Goal: Transaction & Acquisition: Purchase product/service

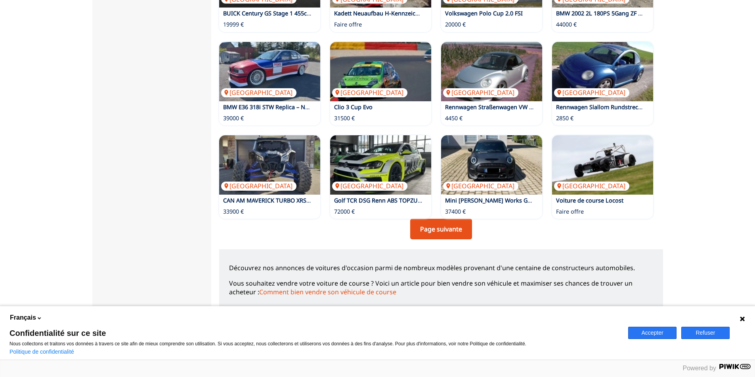
scroll to position [515, 0]
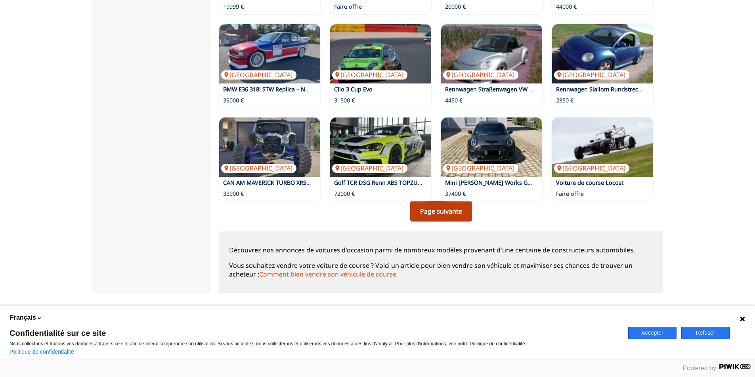
click at [440, 216] on link "Page suivante" at bounding box center [441, 211] width 62 height 21
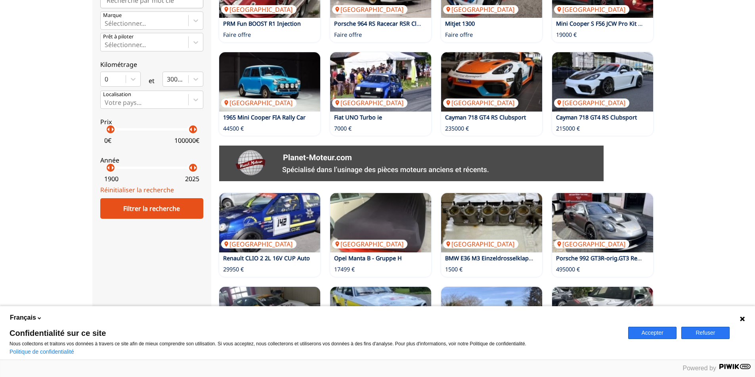
scroll to position [158, 0]
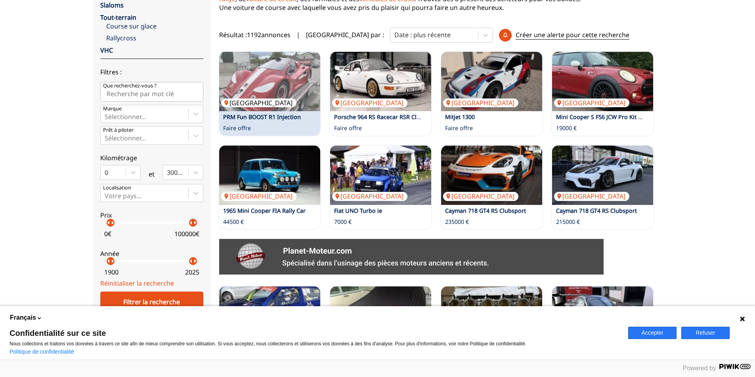
click at [277, 89] on img at bounding box center [269, 81] width 101 height 59
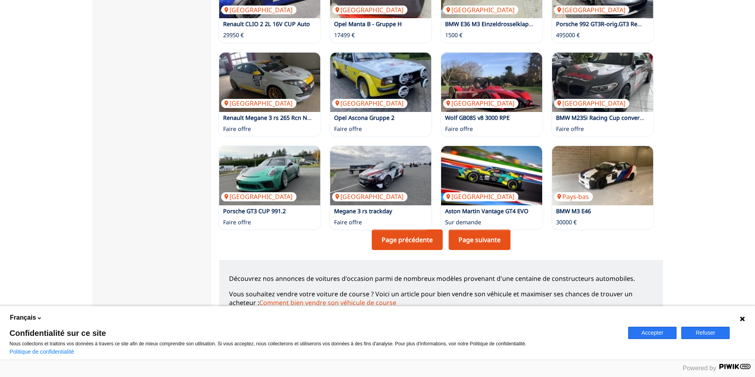
scroll to position [594, 0]
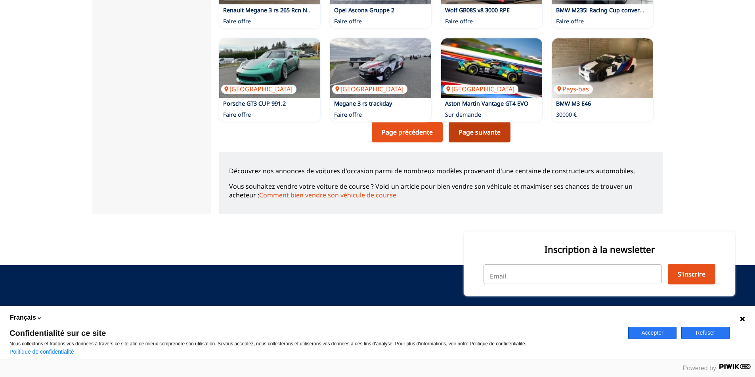
click at [474, 126] on link "Page suivante" at bounding box center [479, 132] width 62 height 21
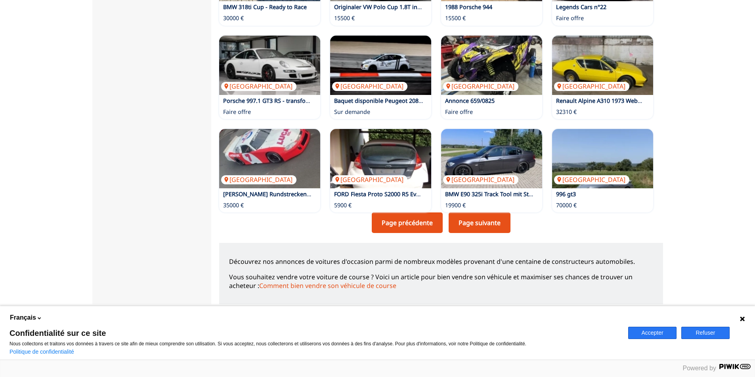
scroll to position [555, 0]
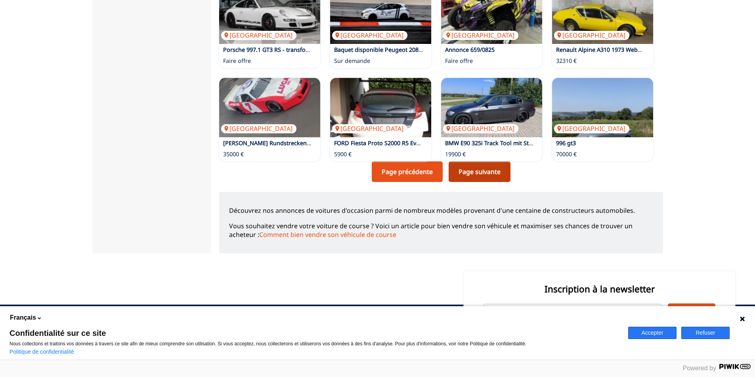
click at [466, 172] on link "Page suivante" at bounding box center [479, 172] width 62 height 21
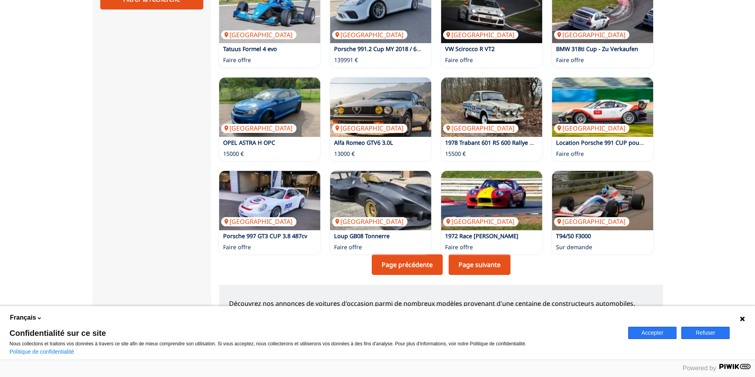
scroll to position [475, 0]
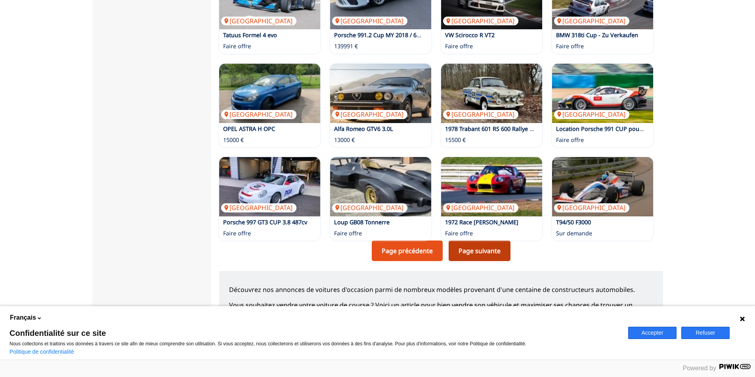
click at [474, 250] on link "Page suivante" at bounding box center [479, 251] width 62 height 21
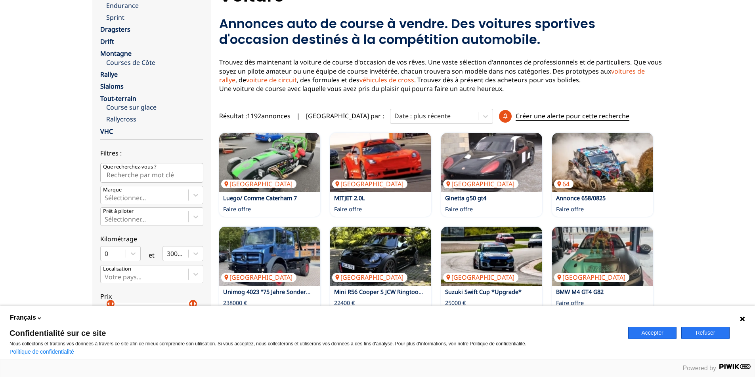
scroll to position [79, 0]
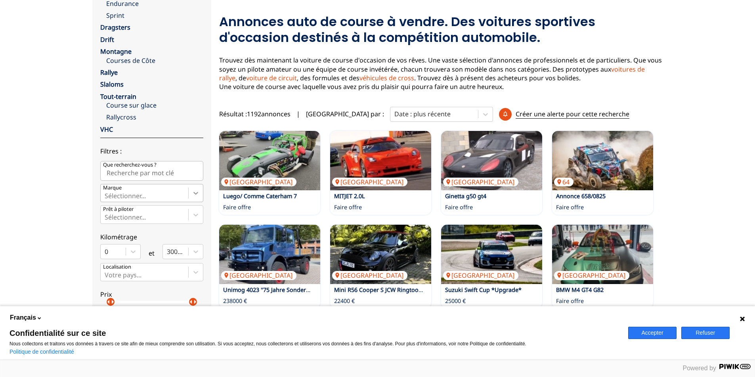
click at [194, 194] on icon at bounding box center [195, 193] width 5 height 3
click at [106, 194] on input "Marque Sélectionner..." at bounding box center [106, 196] width 2 height 7
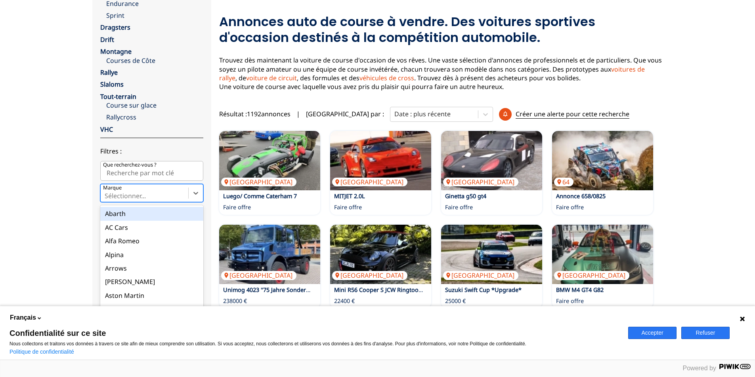
scroll to position [158, 0]
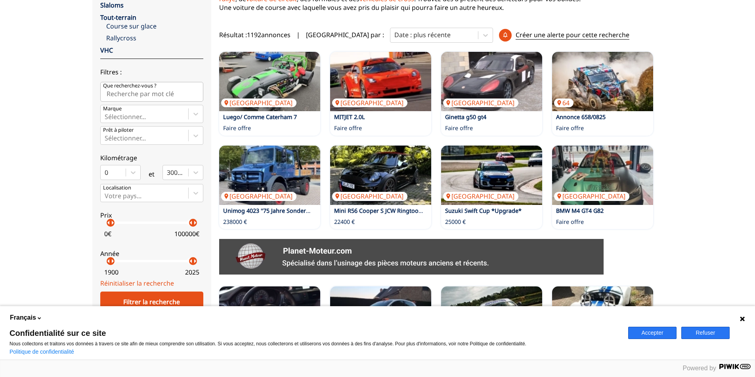
click at [53, 143] on div "Accueil Voiture close Circuit Endurance Sprint Dragsters Drift Montagne Courses…" at bounding box center [377, 271] width 755 height 758
click at [194, 136] on icon at bounding box center [195, 136] width 5 height 3
click at [106, 136] on input "Prêt à piloter Sélectionner..." at bounding box center [106, 138] width 2 height 7
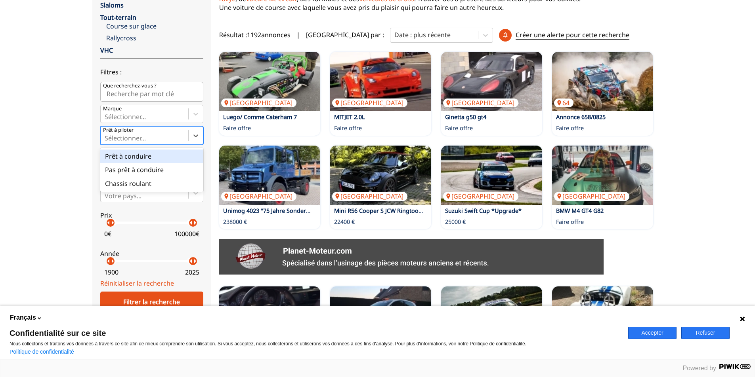
click at [157, 158] on div "Prêt à conduire" at bounding box center [151, 156] width 103 height 13
click at [106, 142] on input "Prêt à piloter option Prêt à conduire focused, 1 of 3. 3 results available. Use…" at bounding box center [106, 138] width 2 height 7
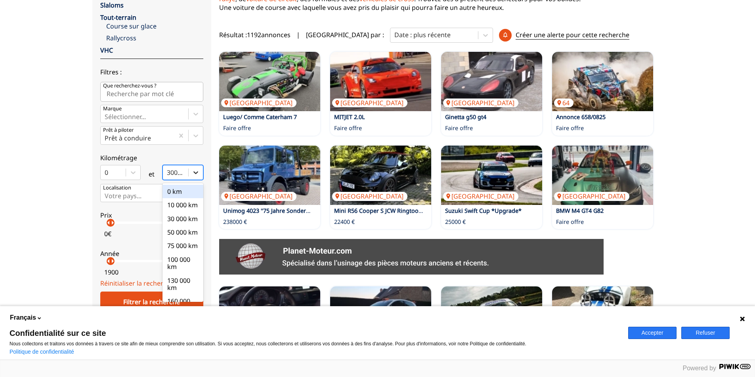
click at [194, 171] on icon at bounding box center [196, 173] width 8 height 8
click at [168, 171] on input "option 0 km focused, 1 of 10. 10 results available. Use Up and Down to choose o…" at bounding box center [168, 172] width 2 height 7
click at [71, 189] on div "Accueil Voiture close Circuit Endurance Sprint Dragsters Drift Montagne Courses…" at bounding box center [377, 271] width 755 height 758
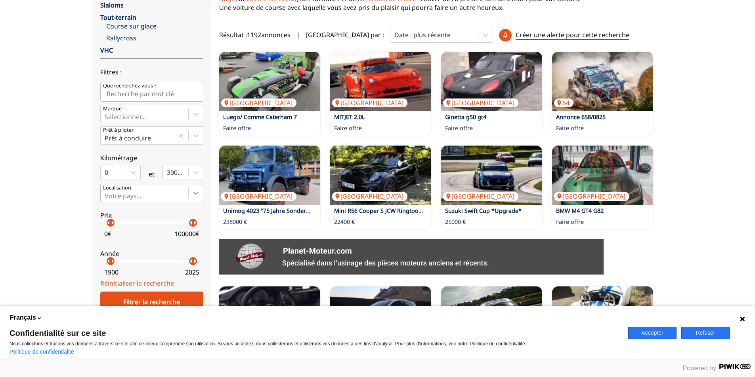
click at [194, 193] on icon at bounding box center [196, 193] width 8 height 8
click at [106, 193] on input "Votre pays..." at bounding box center [106, 196] width 2 height 7
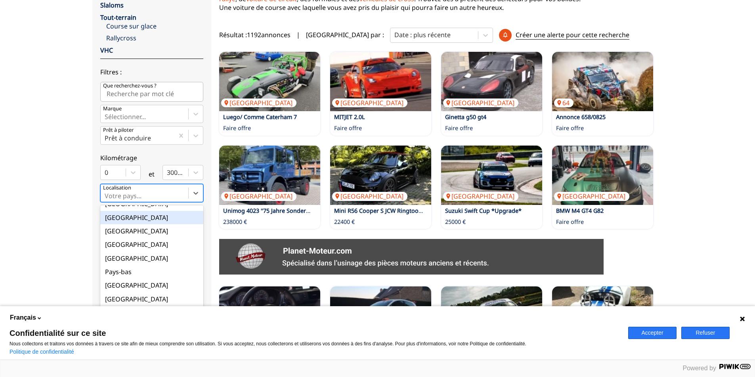
scroll to position [79, 0]
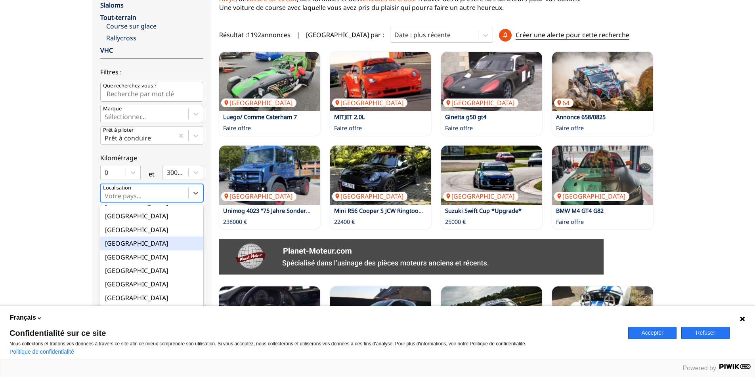
click at [115, 243] on div "France" at bounding box center [151, 243] width 103 height 13
click at [106, 200] on input "option France focused, 9 of 18. 18 results available. Use Up and Down to choose…" at bounding box center [106, 196] width 2 height 7
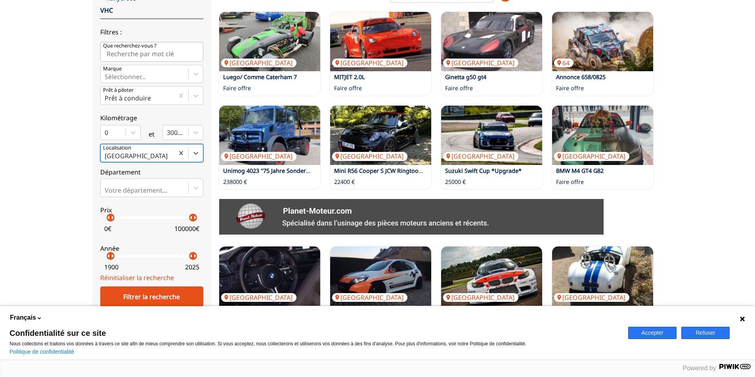
scroll to position [238, 0]
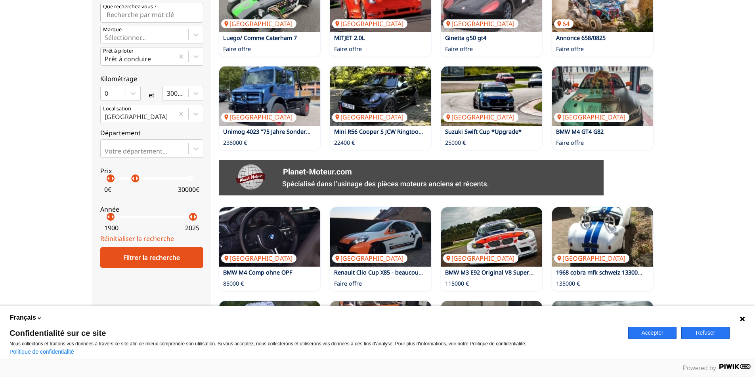
drag, startPoint x: 193, startPoint y: 181, endPoint x: 135, endPoint y: 185, distance: 58.4
click at [135, 185] on label "Prix arrow_left arrow_right arrow_left arrow_right 0 € 30000 €" at bounding box center [151, 178] width 103 height 35
click at [149, 257] on div "Filtrer la recherche" at bounding box center [151, 258] width 103 height 21
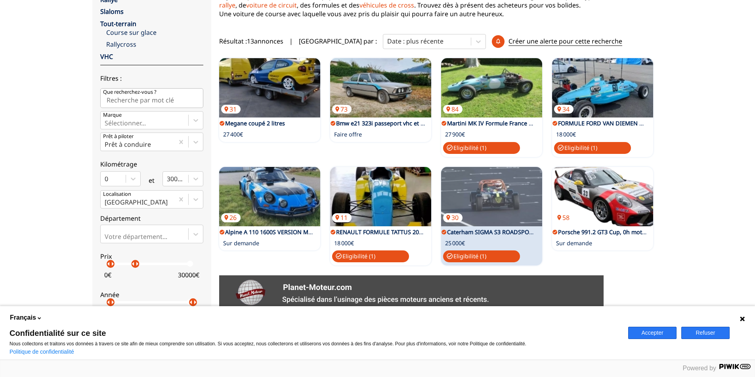
scroll to position [141, 0]
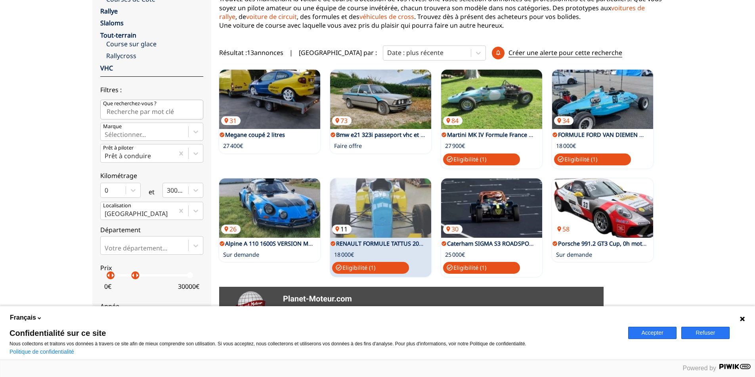
click at [355, 194] on img at bounding box center [380, 208] width 101 height 59
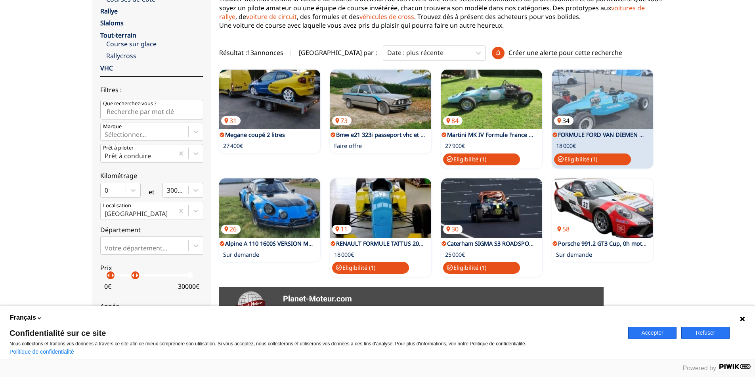
click at [591, 109] on img at bounding box center [602, 99] width 101 height 59
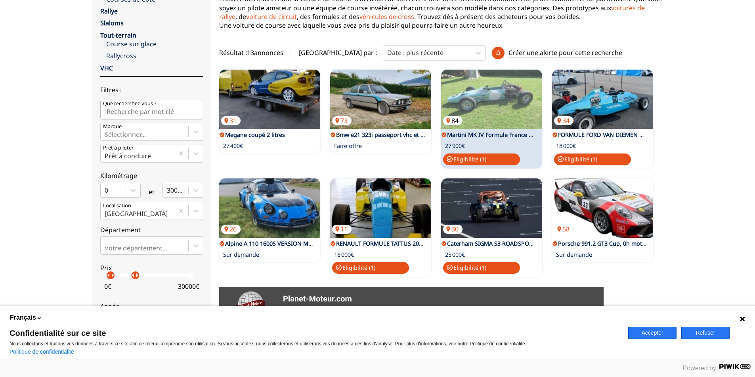
click at [484, 124] on img at bounding box center [491, 99] width 101 height 59
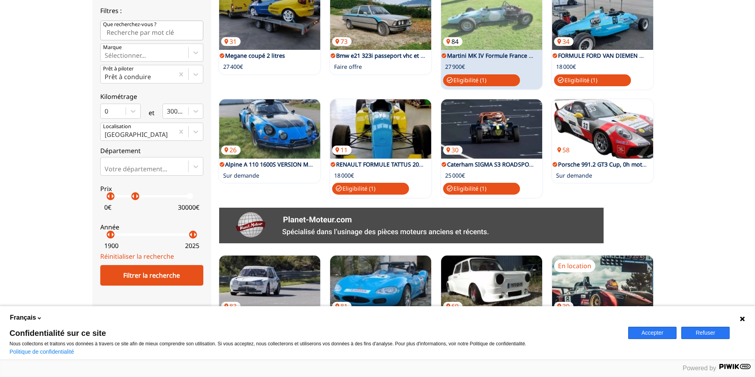
scroll to position [238, 0]
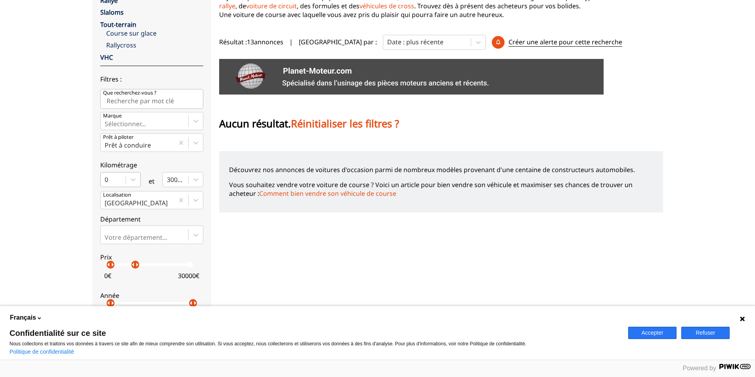
scroll to position [141, 0]
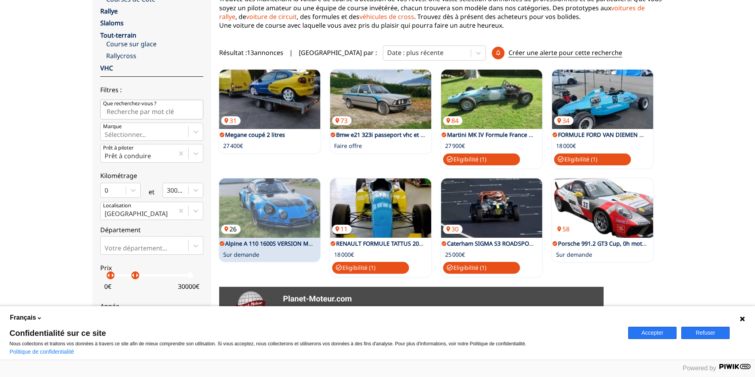
click at [287, 188] on img at bounding box center [269, 208] width 101 height 59
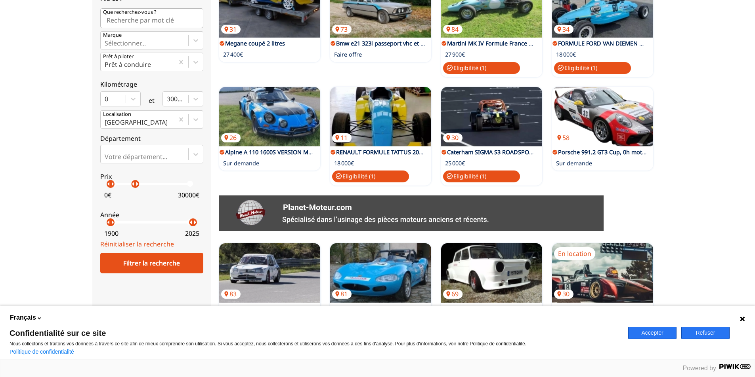
scroll to position [238, 0]
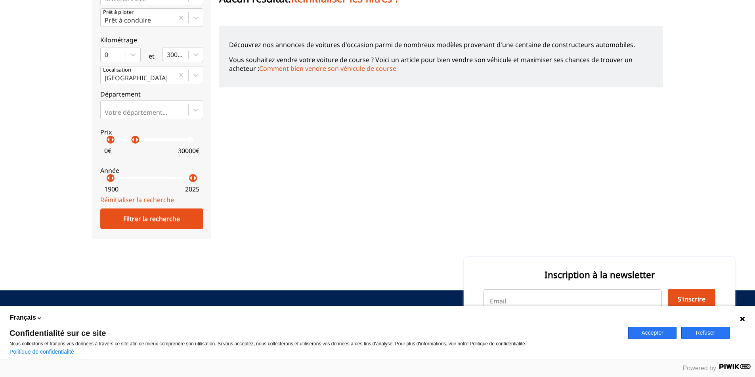
scroll to position [313, 0]
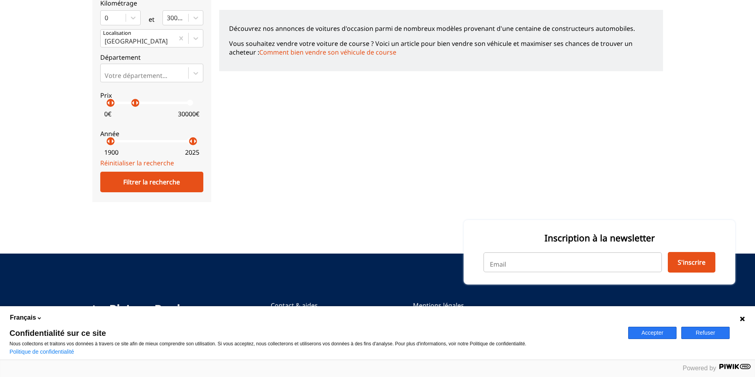
scroll to position [313, 0]
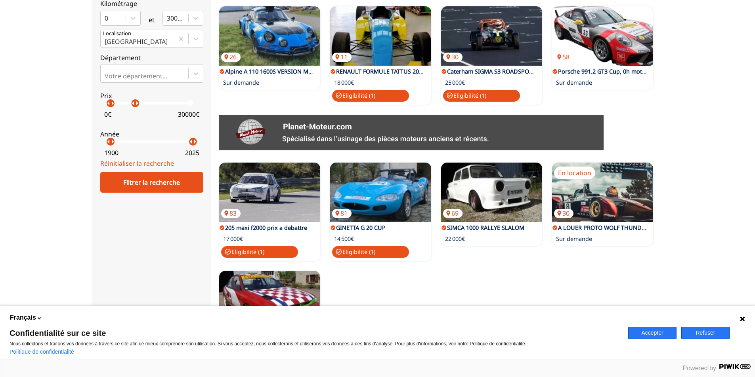
scroll to position [461, 0]
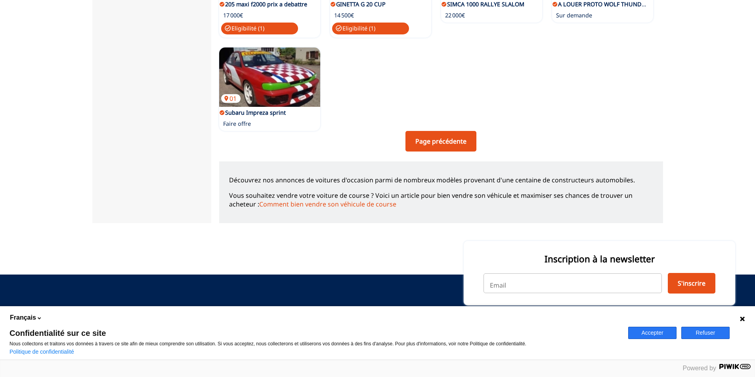
scroll to position [313, 0]
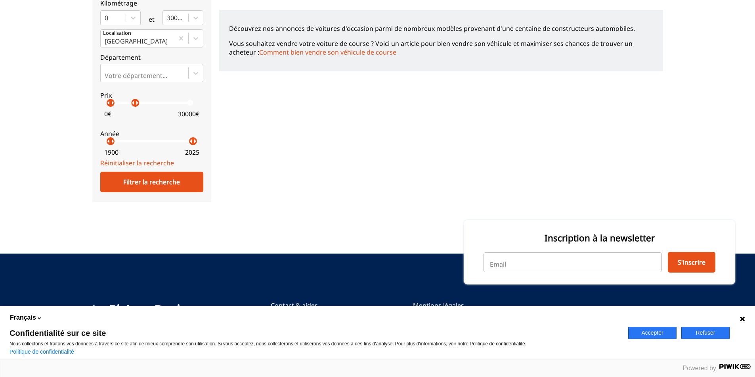
scroll to position [313, 0]
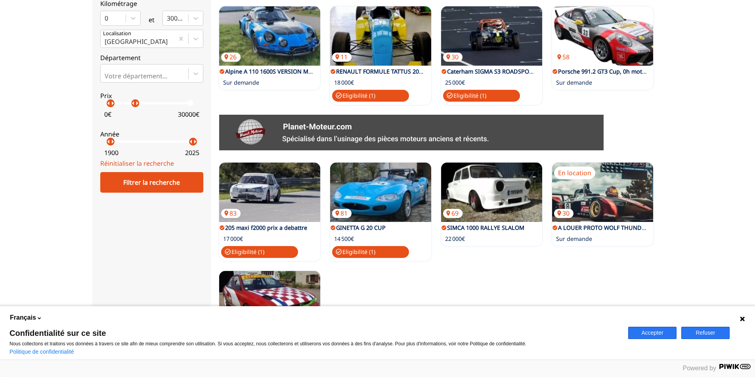
scroll to position [537, 0]
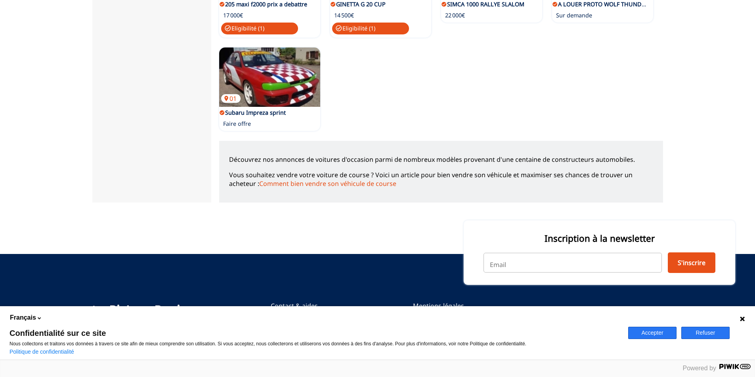
scroll to position [515, 0]
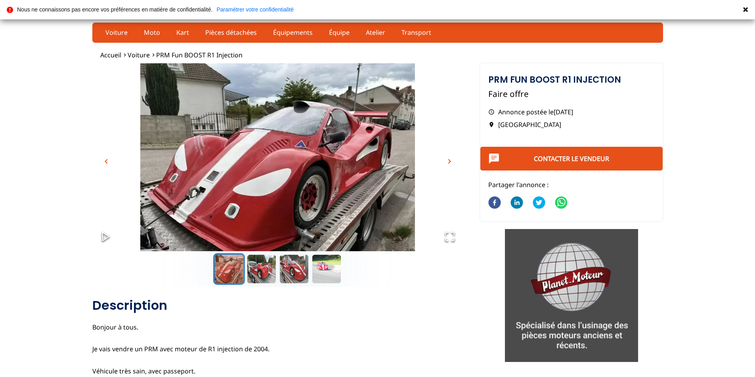
click at [448, 161] on span "chevron_right" at bounding box center [449, 162] width 10 height 10
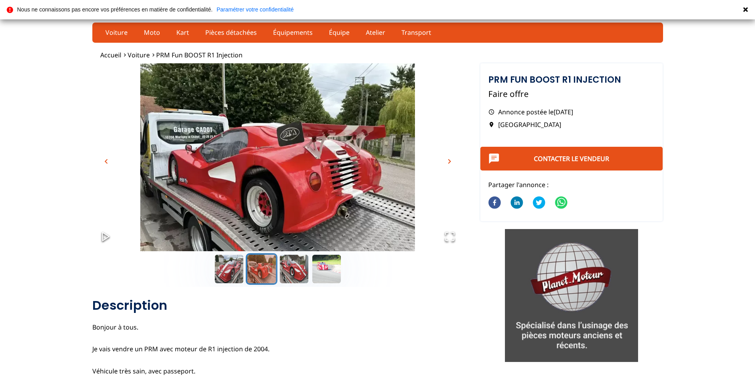
click at [450, 161] on span "chevron_right" at bounding box center [449, 162] width 10 height 10
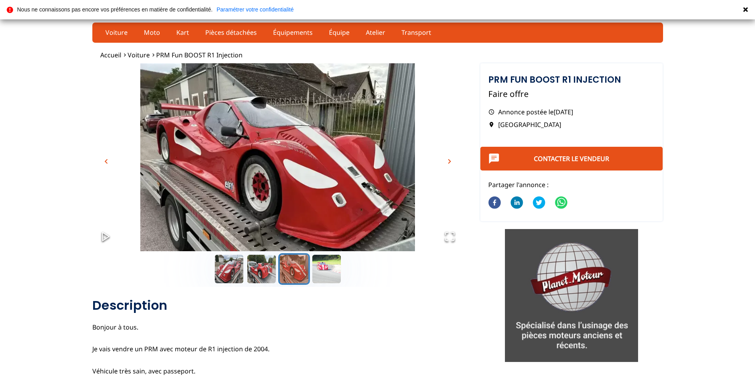
click at [450, 161] on span "chevron_right" at bounding box center [449, 162] width 10 height 10
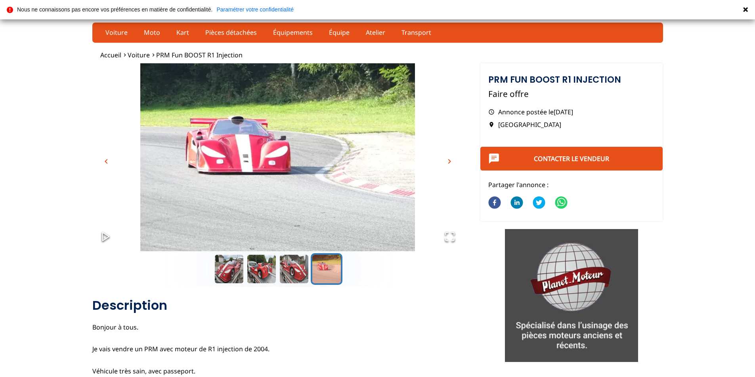
click at [450, 161] on span "chevron_right" at bounding box center [449, 162] width 10 height 10
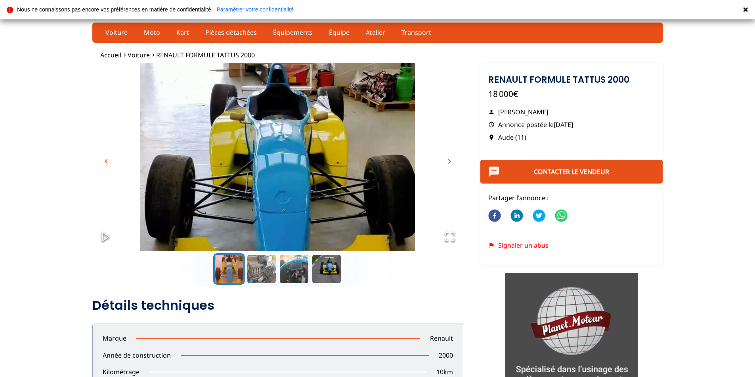
click at [449, 159] on span "chevron_right" at bounding box center [449, 162] width 10 height 10
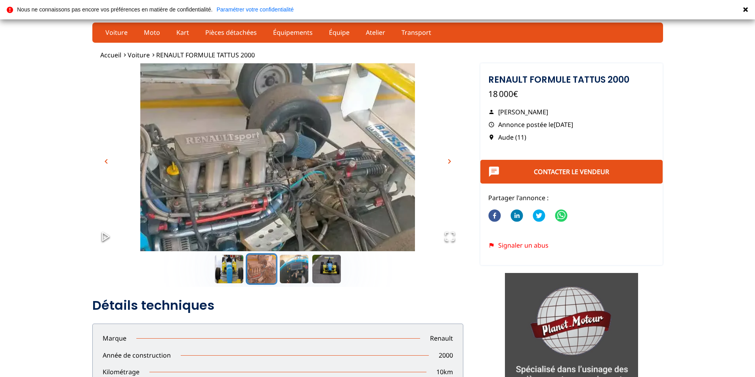
click at [450, 162] on span "chevron_right" at bounding box center [449, 162] width 10 height 10
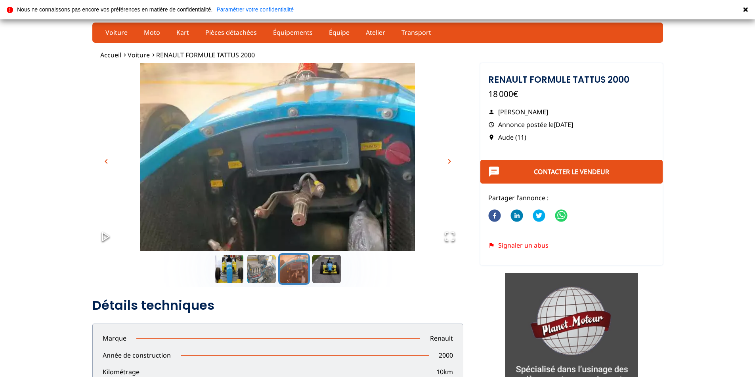
click at [450, 162] on span "chevron_right" at bounding box center [449, 162] width 10 height 10
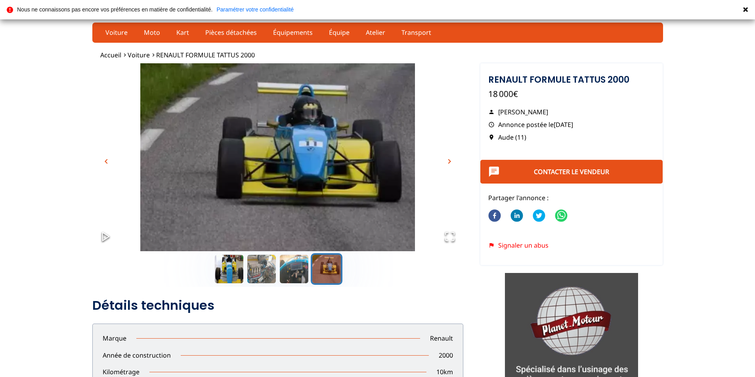
click at [450, 162] on span "chevron_right" at bounding box center [449, 162] width 10 height 10
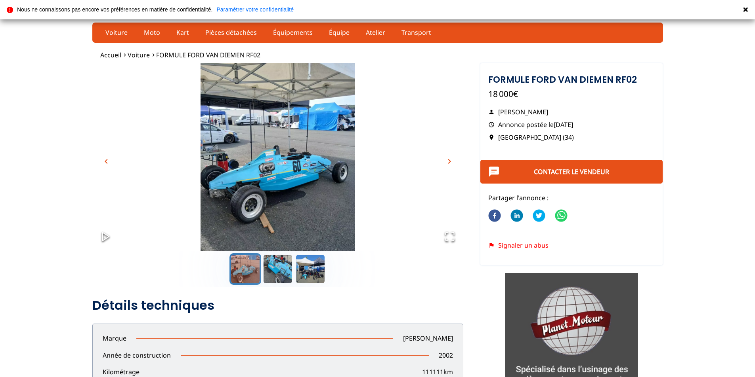
click at [450, 162] on span "chevron_right" at bounding box center [449, 162] width 10 height 10
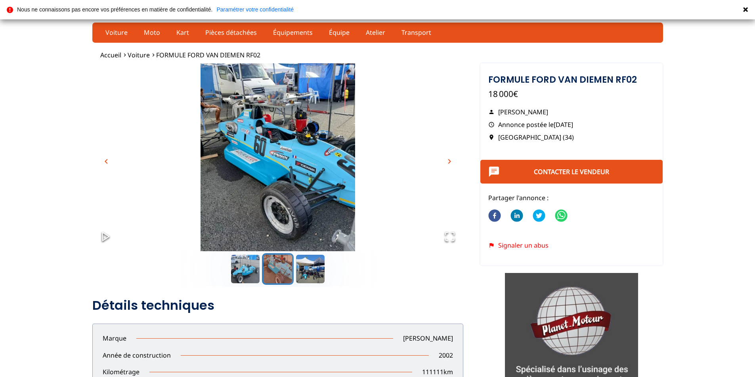
click at [450, 161] on span "chevron_right" at bounding box center [449, 162] width 10 height 10
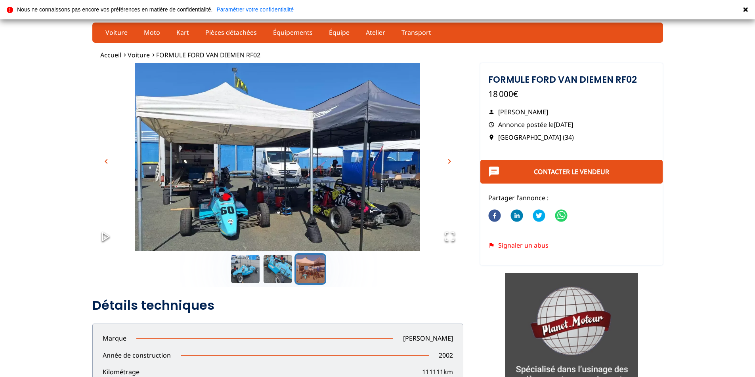
click at [450, 161] on span "chevron_right" at bounding box center [449, 162] width 10 height 10
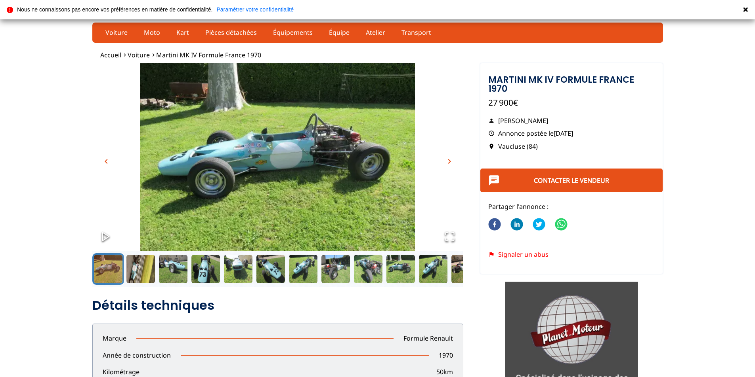
click at [447, 160] on span "chevron_right" at bounding box center [449, 162] width 10 height 10
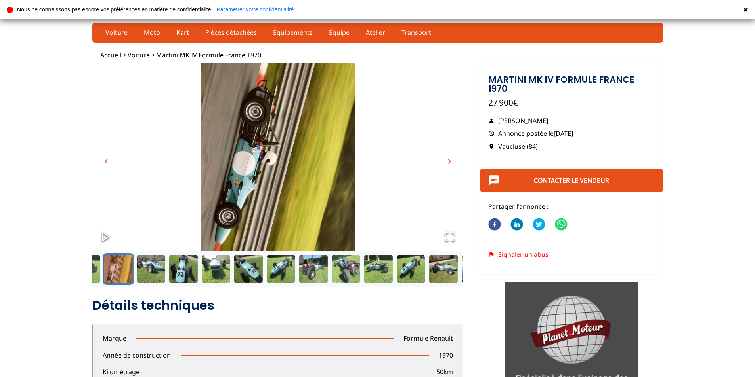
click at [447, 160] on span "chevron_right" at bounding box center [449, 162] width 10 height 10
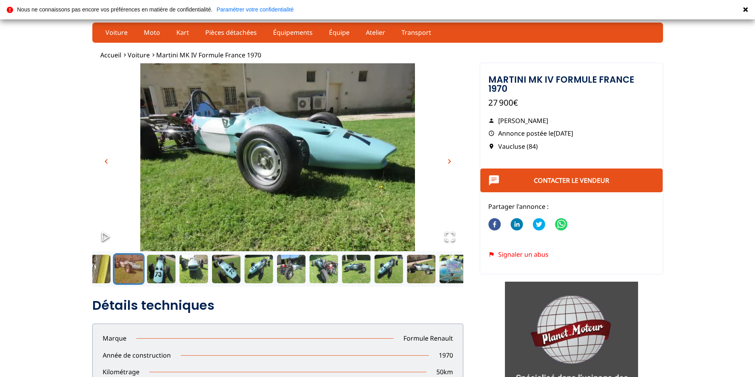
click at [448, 161] on span "chevron_right" at bounding box center [449, 162] width 10 height 10
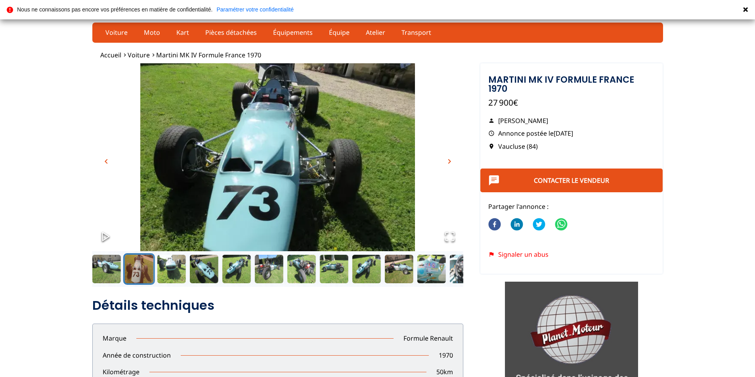
click at [448, 161] on span "chevron_right" at bounding box center [449, 162] width 10 height 10
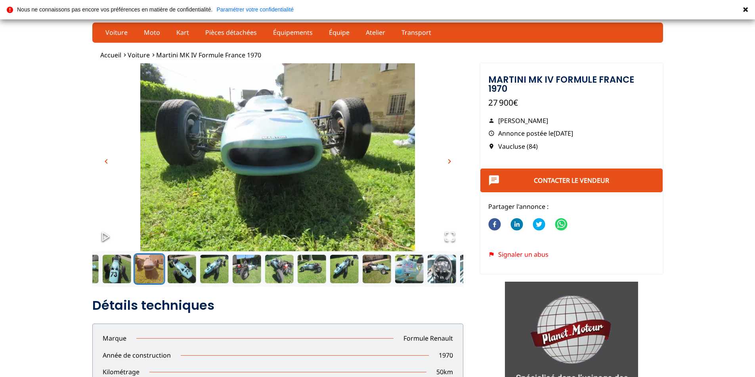
click at [448, 161] on span "chevron_right" at bounding box center [449, 162] width 10 height 10
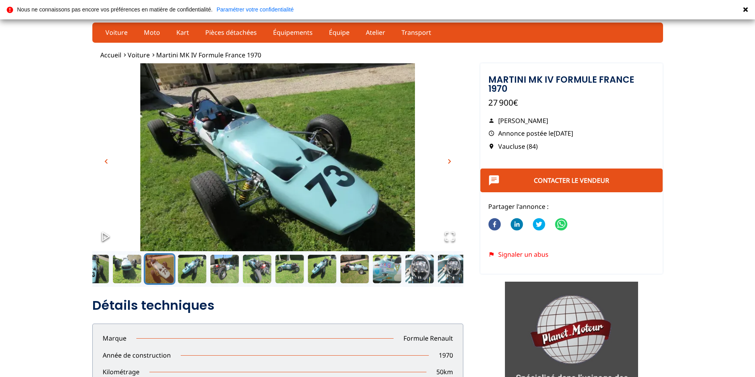
click at [448, 161] on span "chevron_right" at bounding box center [449, 162] width 10 height 10
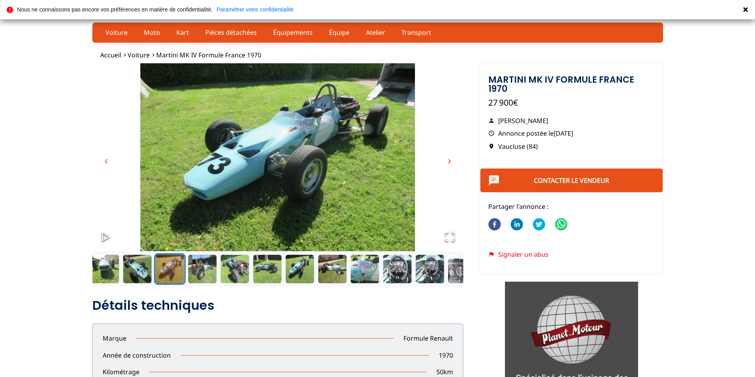
click at [448, 161] on span "chevron_right" at bounding box center [449, 162] width 10 height 10
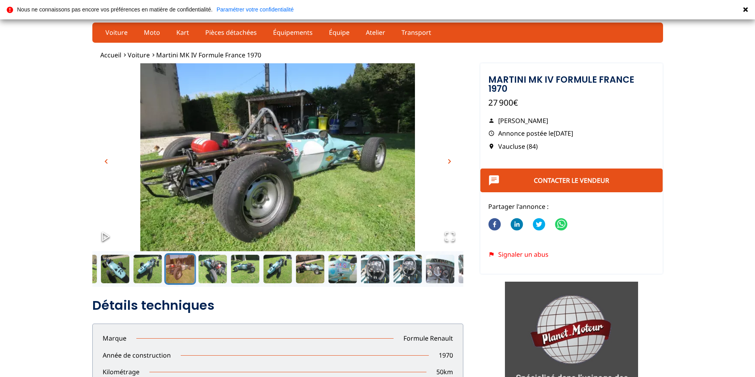
click at [448, 161] on span "chevron_right" at bounding box center [449, 162] width 10 height 10
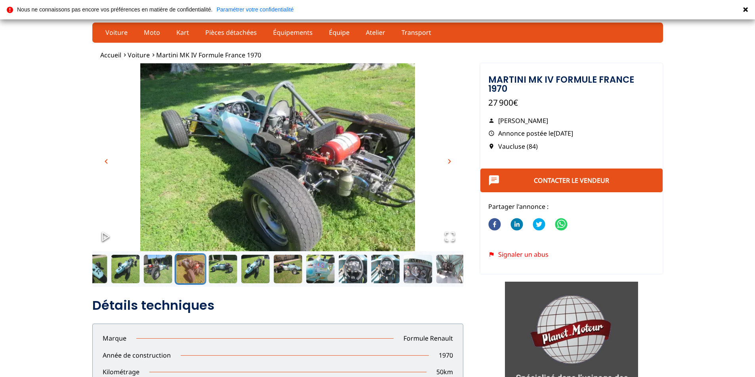
click at [448, 161] on span "chevron_right" at bounding box center [449, 162] width 10 height 10
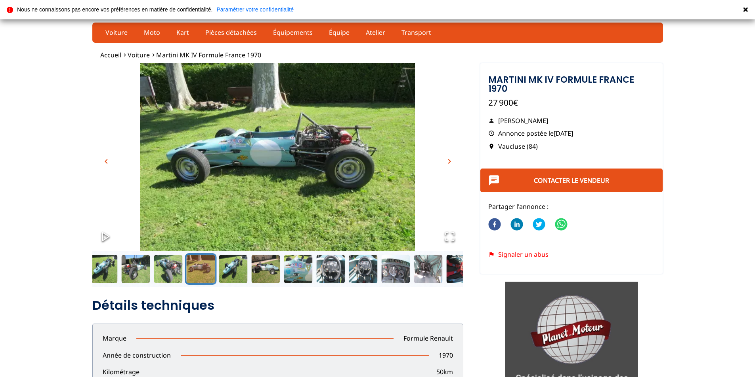
click at [448, 161] on span "chevron_right" at bounding box center [449, 162] width 10 height 10
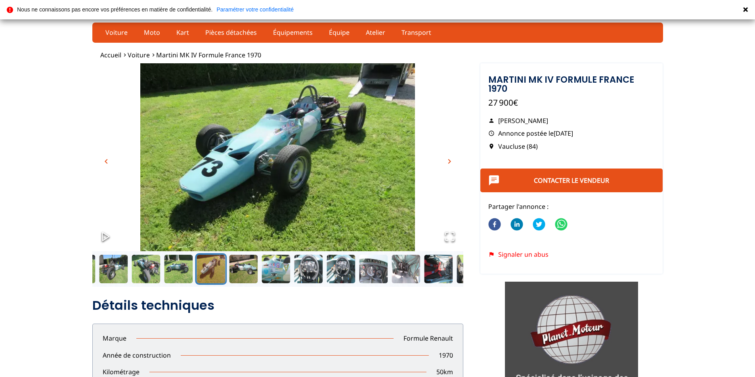
click at [448, 161] on span "chevron_right" at bounding box center [449, 162] width 10 height 10
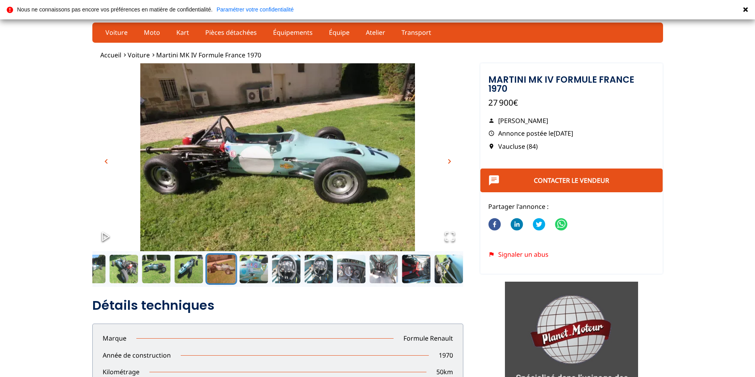
click at [448, 161] on span "chevron_right" at bounding box center [449, 162] width 10 height 10
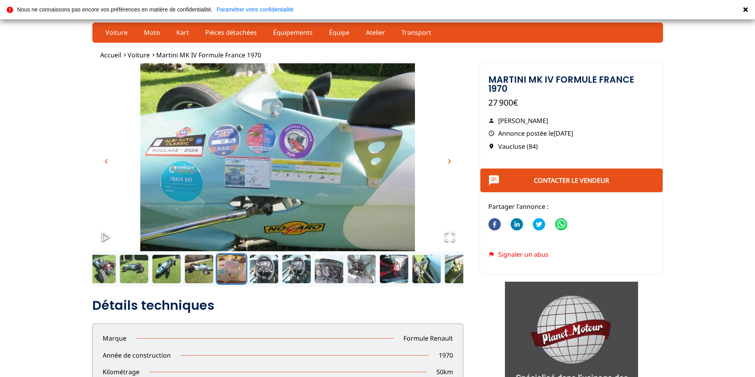
click at [448, 161] on span "chevron_right" at bounding box center [449, 162] width 10 height 10
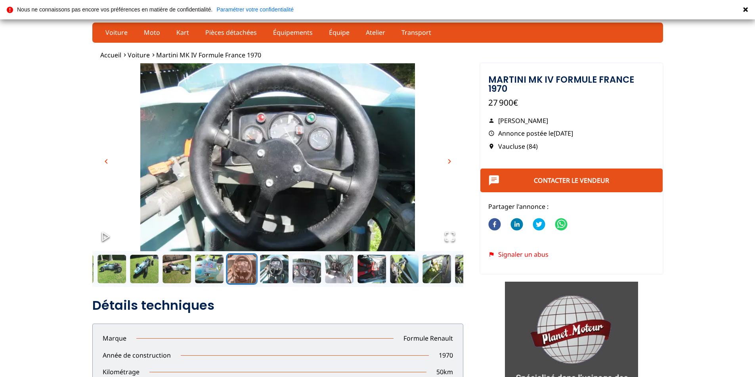
click at [448, 161] on span "chevron_right" at bounding box center [449, 162] width 10 height 10
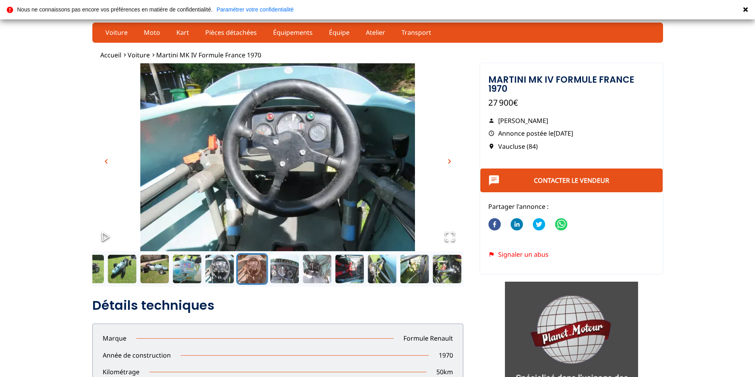
click at [104, 161] on span "chevron_left" at bounding box center [106, 162] width 10 height 10
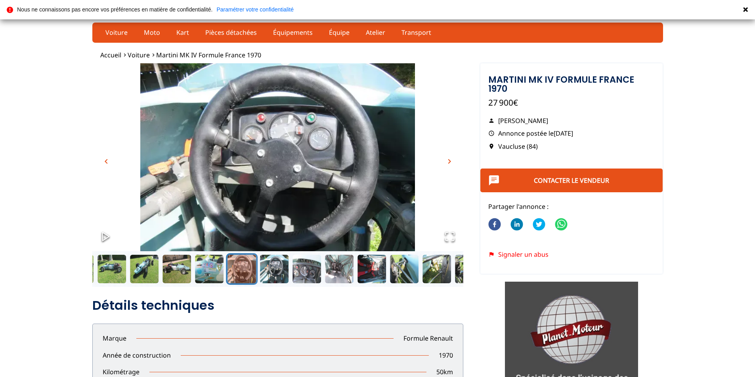
click at [450, 161] on span "chevron_right" at bounding box center [449, 162] width 10 height 10
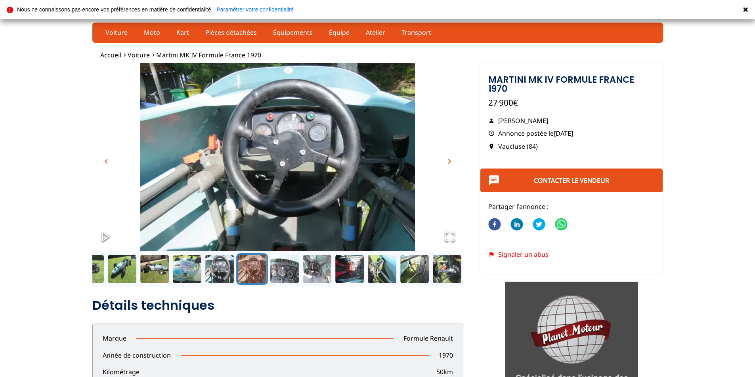
click at [450, 161] on span "chevron_right" at bounding box center [449, 162] width 10 height 10
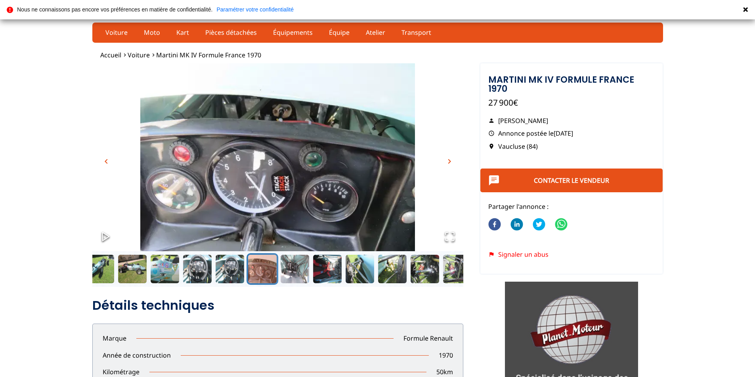
click at [450, 161] on span "chevron_right" at bounding box center [449, 162] width 10 height 10
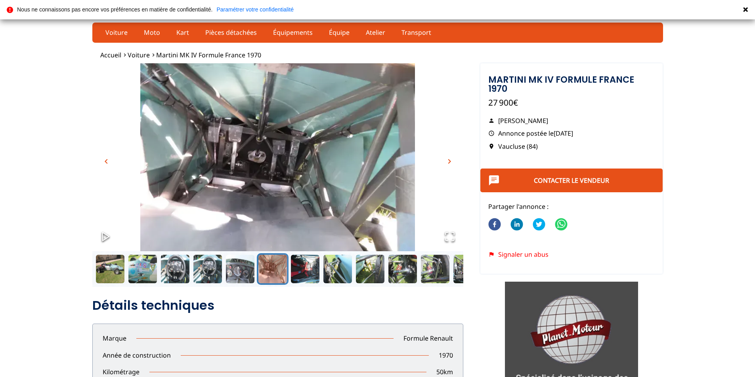
click at [450, 161] on span "chevron_right" at bounding box center [449, 162] width 10 height 10
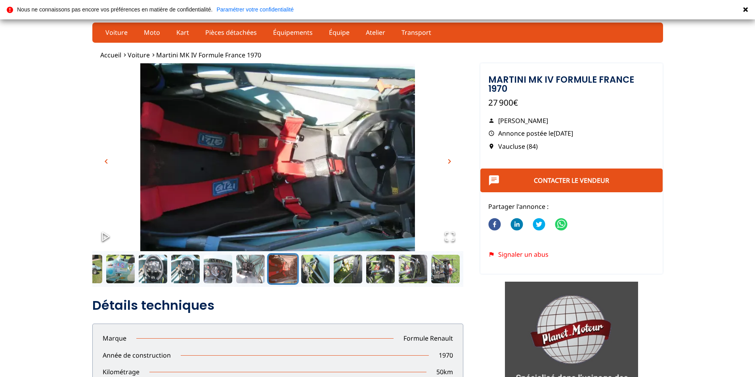
click at [450, 161] on span "chevron_right" at bounding box center [449, 162] width 10 height 10
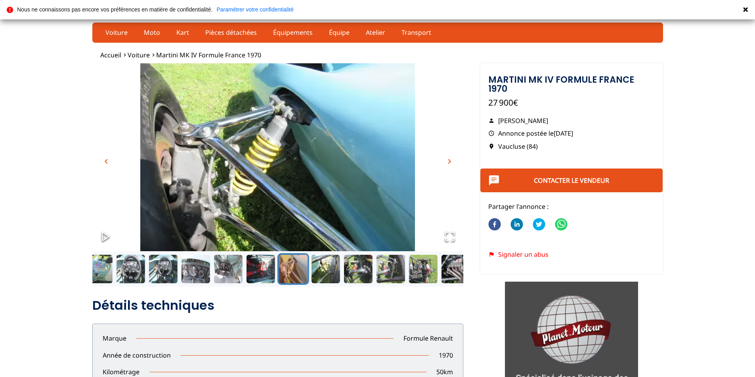
click at [450, 161] on span "chevron_right" at bounding box center [449, 162] width 10 height 10
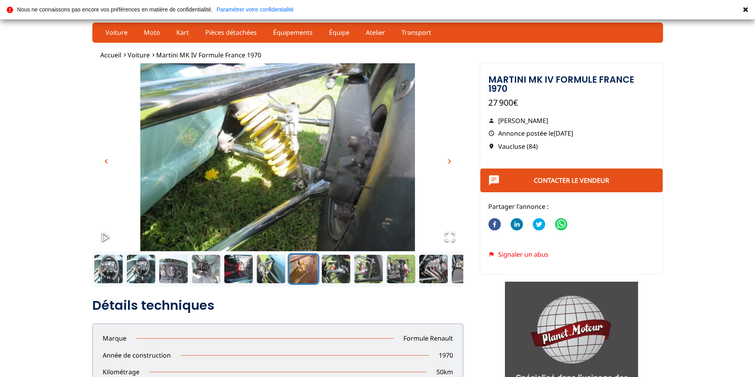
click at [450, 161] on span "chevron_right" at bounding box center [449, 162] width 10 height 10
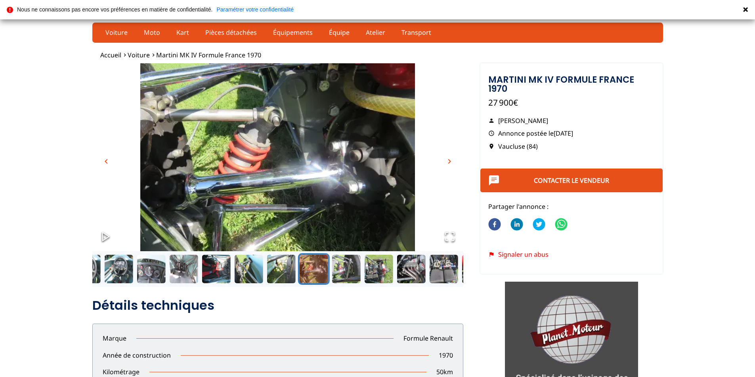
click at [450, 161] on span "chevron_right" at bounding box center [449, 162] width 10 height 10
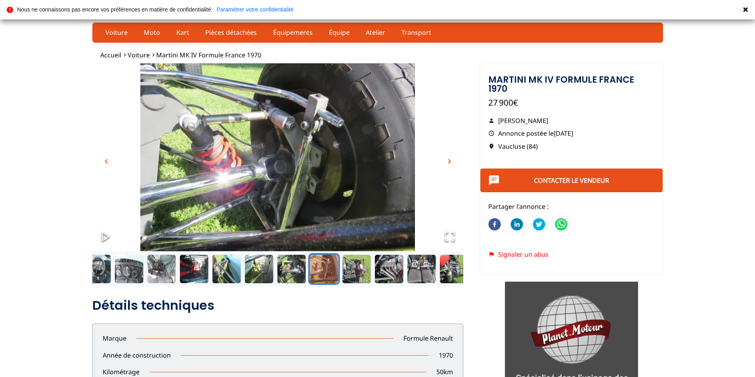
click at [450, 161] on span "chevron_right" at bounding box center [449, 162] width 10 height 10
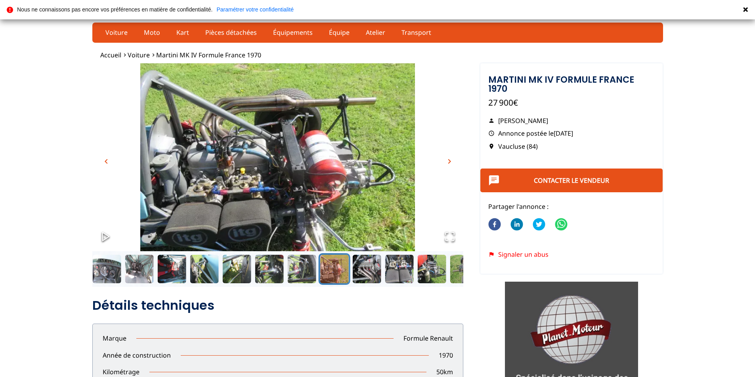
click at [450, 161] on span "chevron_right" at bounding box center [449, 162] width 10 height 10
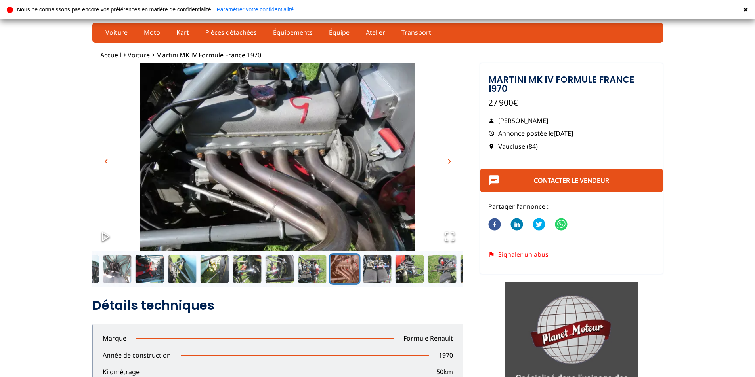
click at [450, 161] on span "chevron_right" at bounding box center [449, 162] width 10 height 10
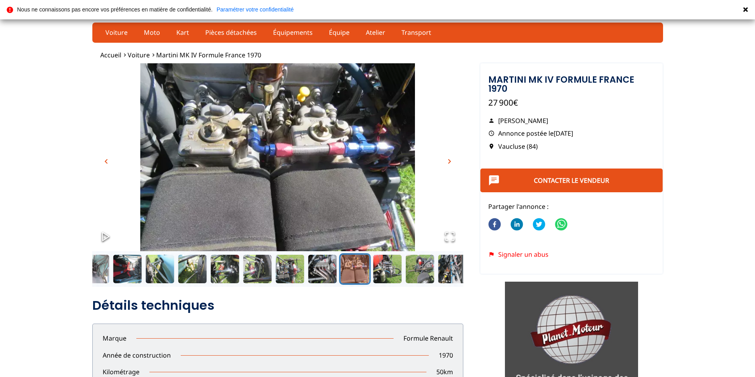
click at [450, 161] on span "chevron_right" at bounding box center [449, 162] width 10 height 10
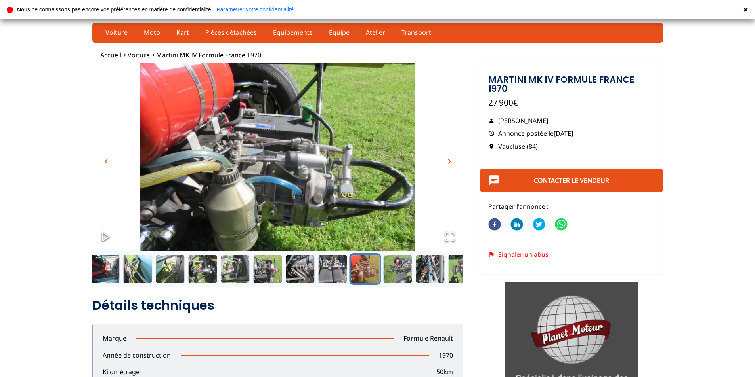
click at [450, 161] on span "chevron_right" at bounding box center [449, 162] width 10 height 10
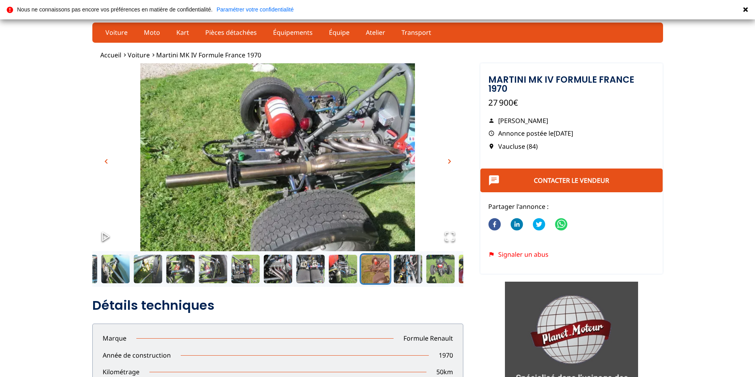
click at [450, 161] on span "chevron_right" at bounding box center [449, 162] width 10 height 10
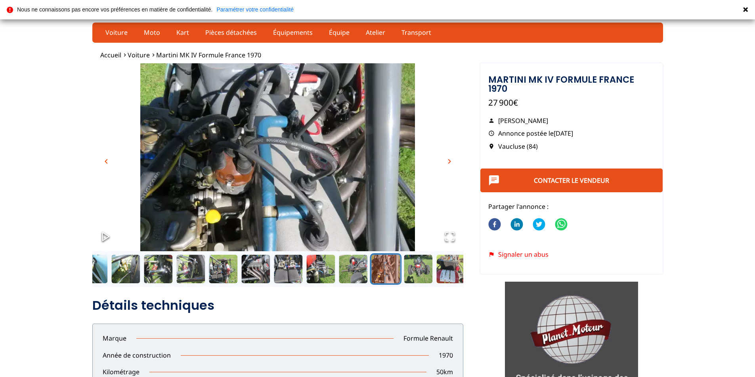
click at [450, 161] on span "chevron_right" at bounding box center [449, 162] width 10 height 10
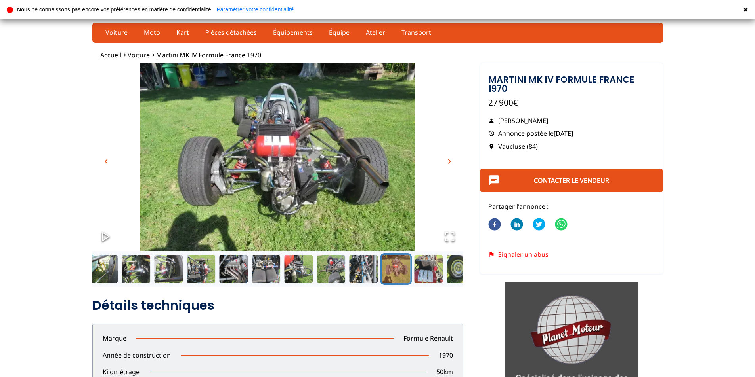
click at [450, 161] on span "chevron_right" at bounding box center [449, 162] width 10 height 10
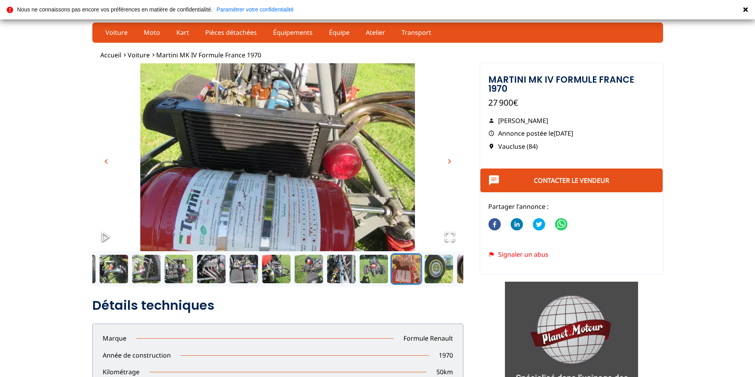
click at [450, 161] on span "chevron_right" at bounding box center [449, 162] width 10 height 10
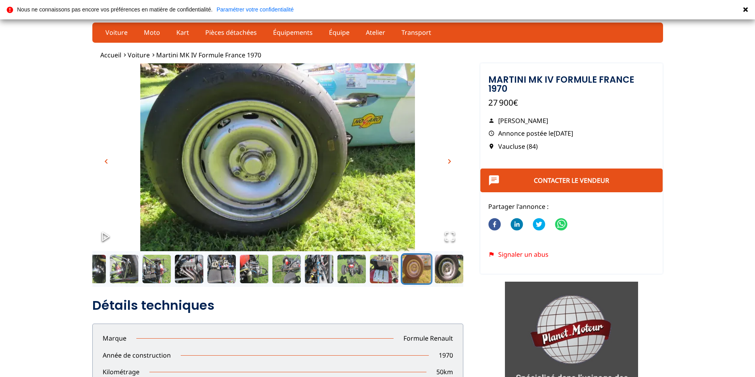
click at [450, 161] on span "chevron_right" at bounding box center [449, 162] width 10 height 10
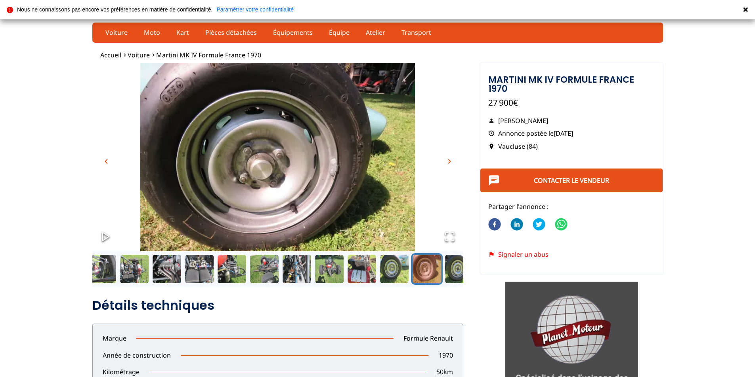
click at [450, 161] on span "chevron_right" at bounding box center [449, 162] width 10 height 10
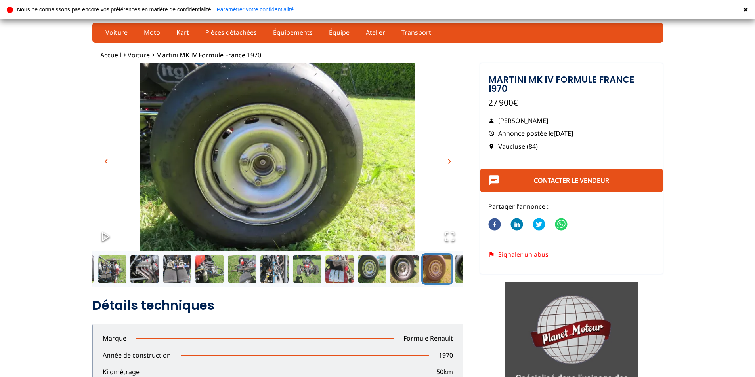
click at [450, 161] on span "chevron_right" at bounding box center [449, 162] width 10 height 10
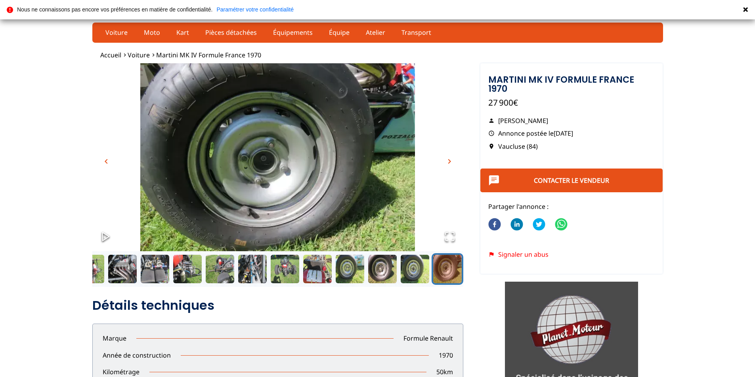
click at [450, 161] on span "chevron_right" at bounding box center [449, 162] width 10 height 10
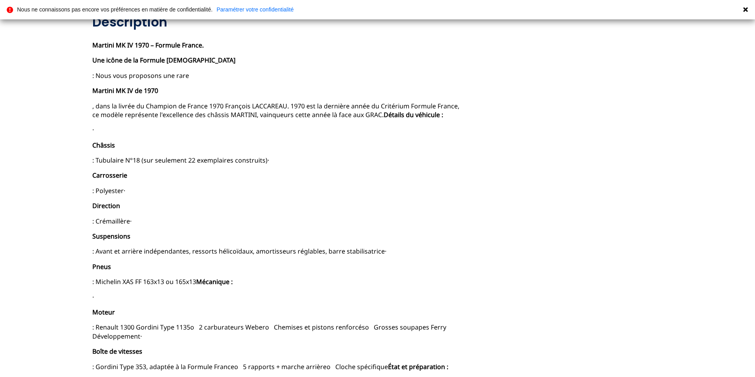
scroll to position [198, 0]
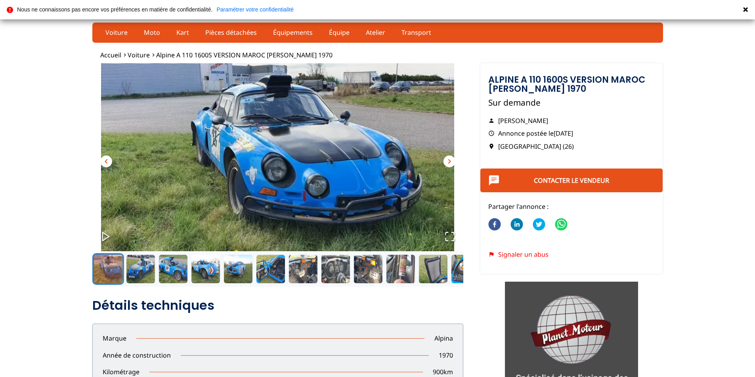
click at [448, 159] on span "chevron_right" at bounding box center [449, 162] width 10 height 10
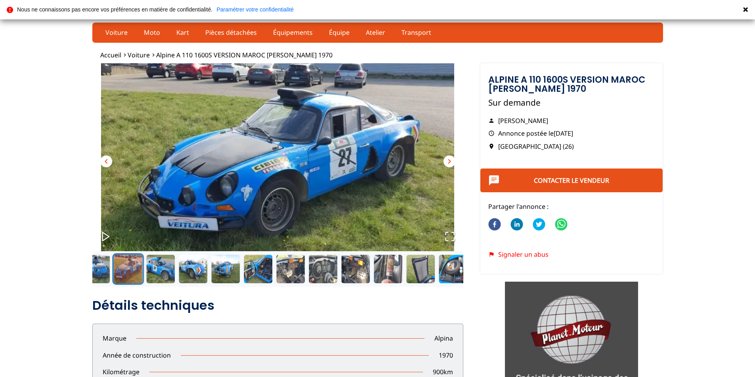
click at [448, 159] on span "chevron_right" at bounding box center [449, 162] width 10 height 10
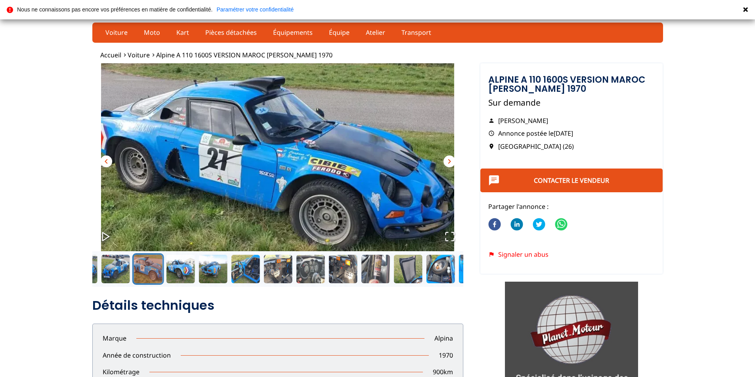
click at [448, 159] on span "chevron_right" at bounding box center [449, 162] width 10 height 10
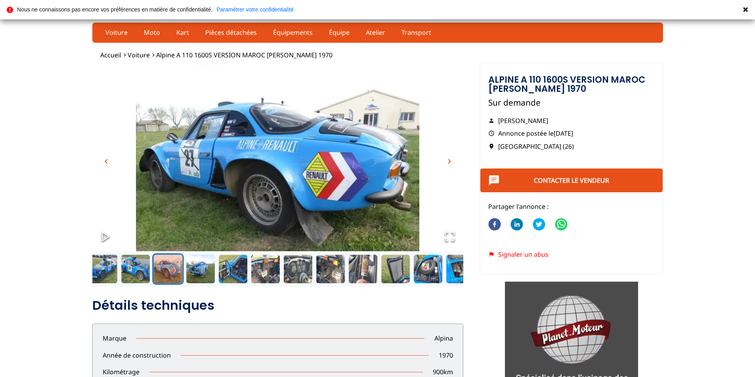
click at [448, 159] on span "chevron_right" at bounding box center [449, 162] width 10 height 10
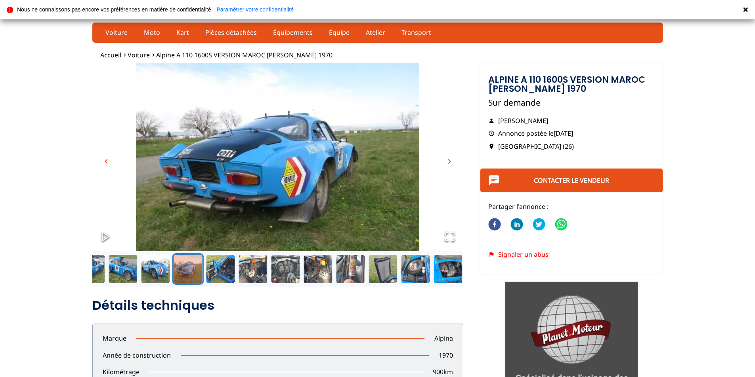
click at [448, 159] on span "chevron_right" at bounding box center [449, 162] width 10 height 10
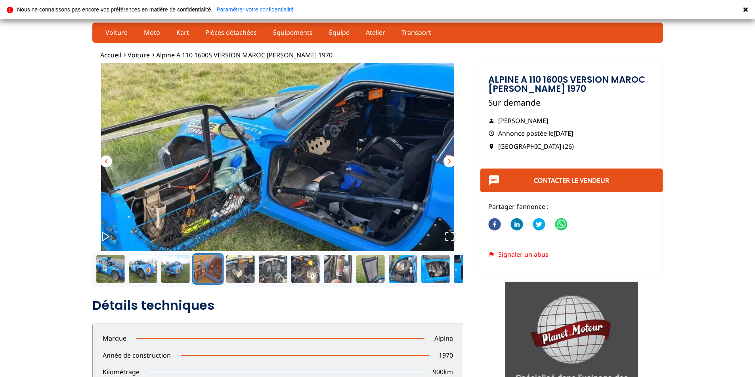
click at [448, 159] on span "chevron_right" at bounding box center [449, 162] width 10 height 10
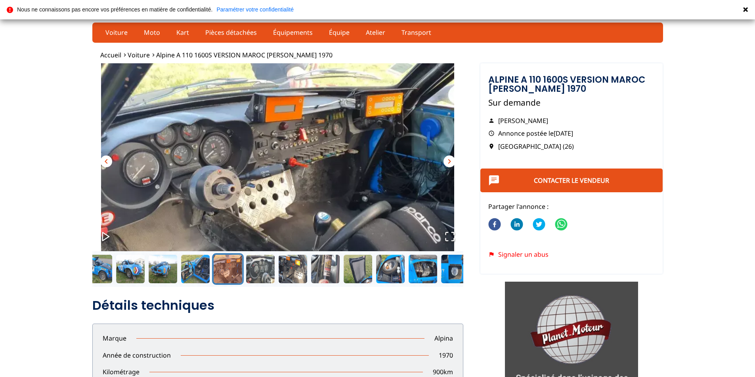
click at [448, 159] on span "chevron_right" at bounding box center [449, 162] width 10 height 10
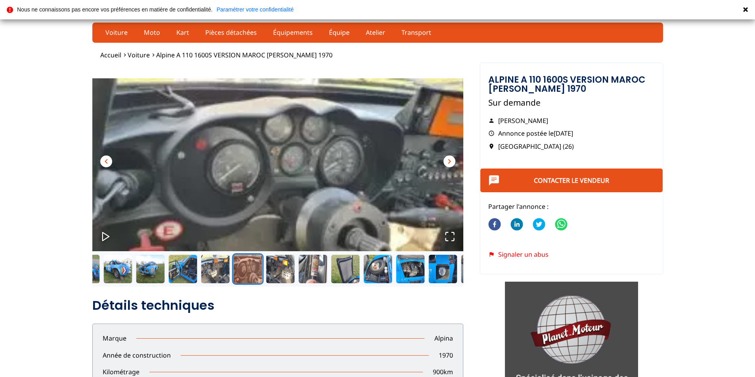
click at [448, 159] on span "chevron_right" at bounding box center [449, 162] width 10 height 10
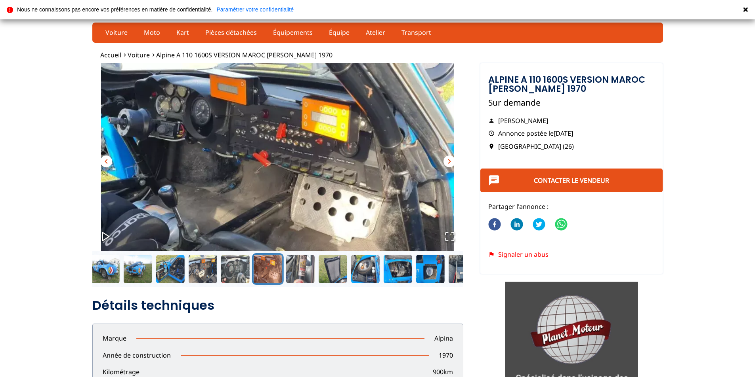
click at [448, 159] on span "chevron_right" at bounding box center [449, 162] width 10 height 10
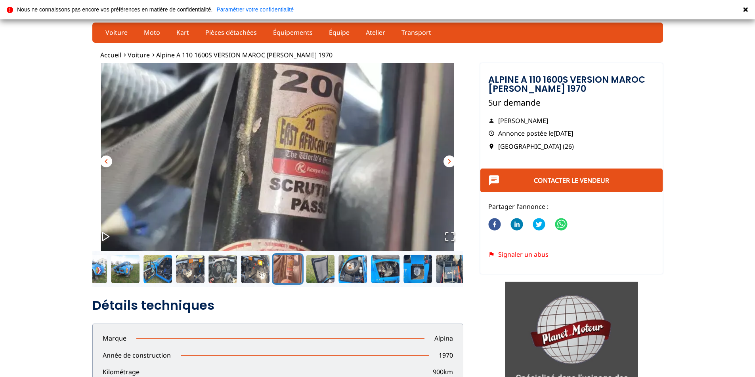
click at [448, 159] on span "chevron_right" at bounding box center [449, 162] width 10 height 10
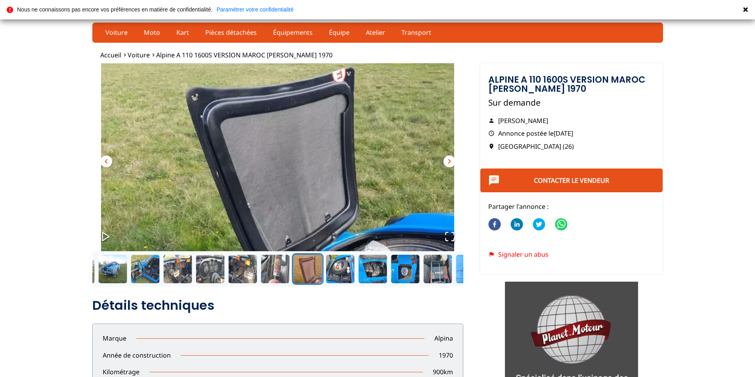
click at [448, 159] on span "chevron_right" at bounding box center [449, 162] width 10 height 10
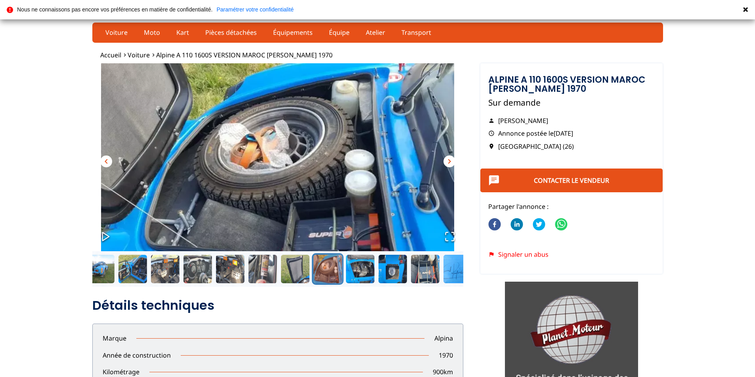
click at [448, 159] on span "chevron_right" at bounding box center [449, 162] width 10 height 10
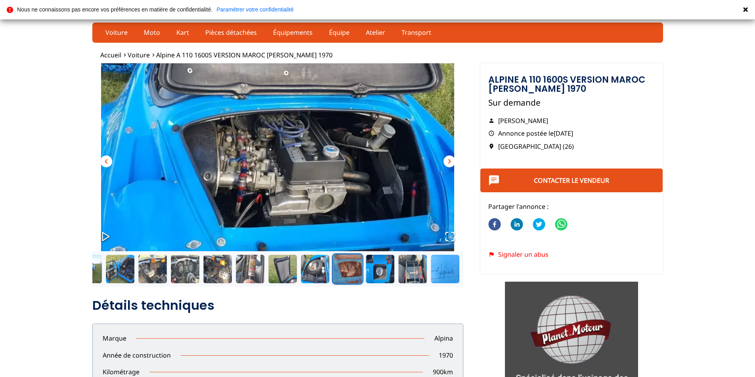
click at [448, 159] on span "chevron_right" at bounding box center [449, 162] width 10 height 10
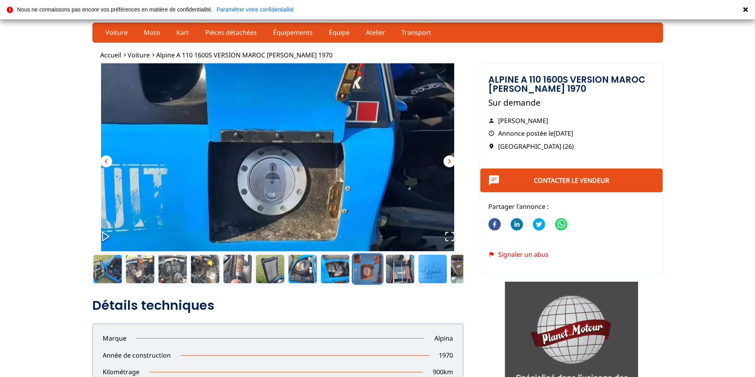
click at [448, 159] on span "chevron_right" at bounding box center [449, 162] width 10 height 10
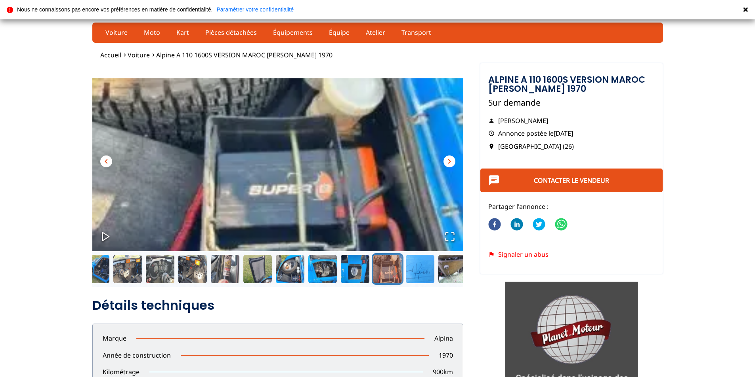
click at [448, 159] on span "chevron_right" at bounding box center [449, 162] width 10 height 10
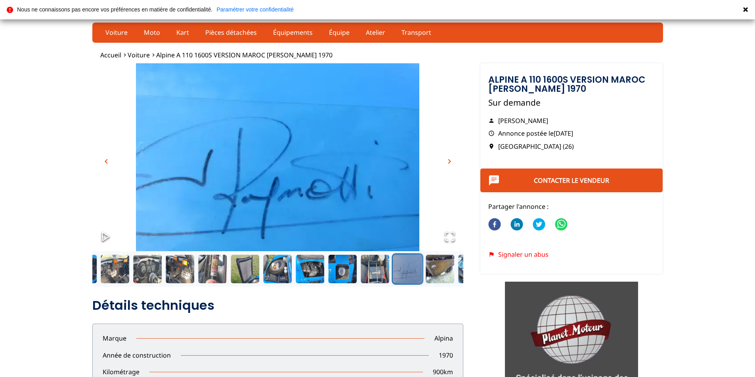
click at [448, 159] on span "chevron_right" at bounding box center [449, 162] width 10 height 10
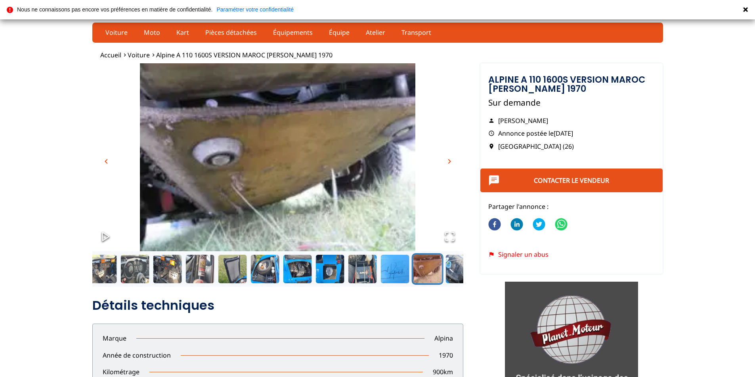
click at [448, 159] on span "chevron_right" at bounding box center [449, 162] width 10 height 10
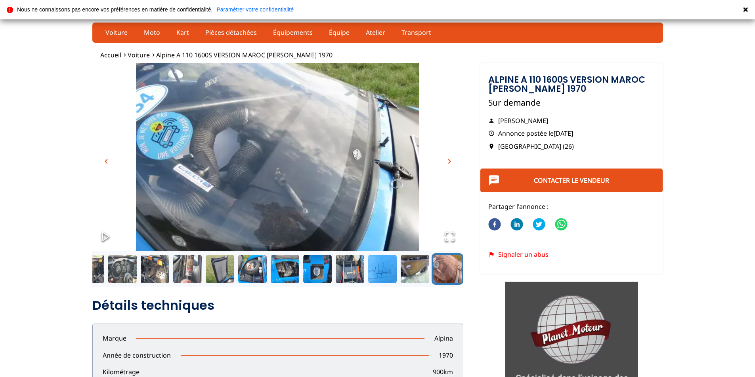
click at [448, 159] on span "chevron_right" at bounding box center [449, 162] width 10 height 10
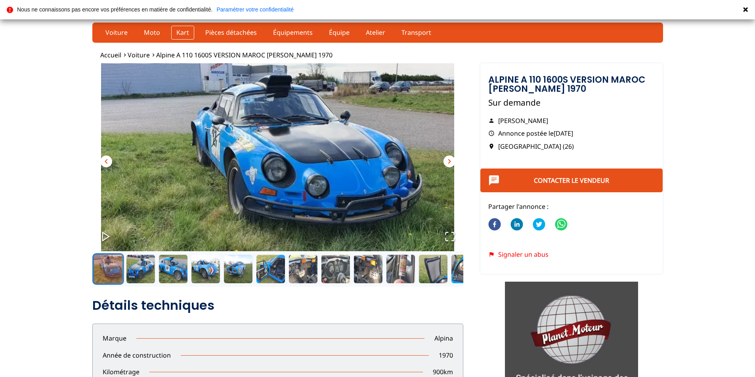
click at [178, 33] on link "Kart" at bounding box center [182, 32] width 23 height 13
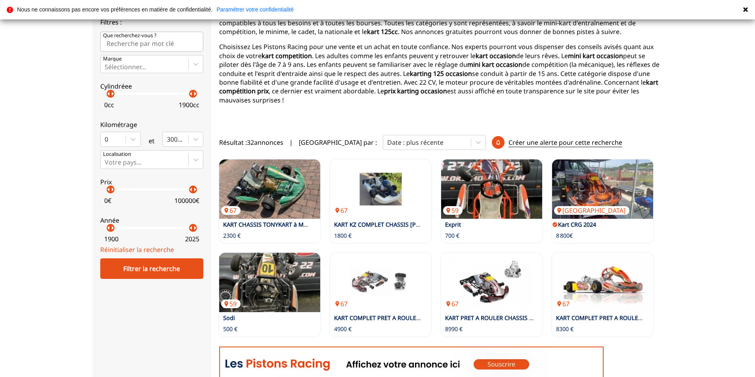
scroll to position [119, 0]
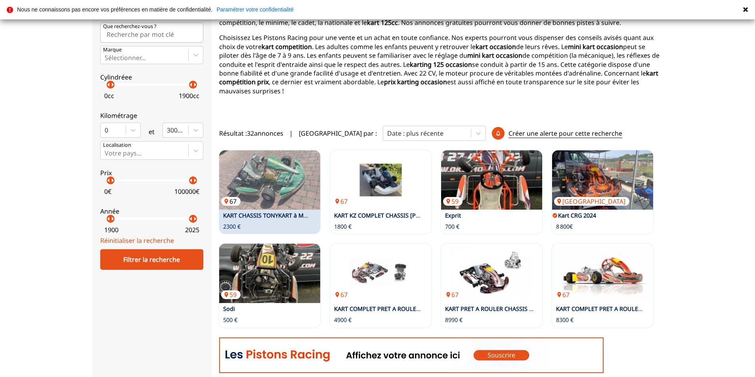
click at [271, 201] on img at bounding box center [269, 180] width 101 height 59
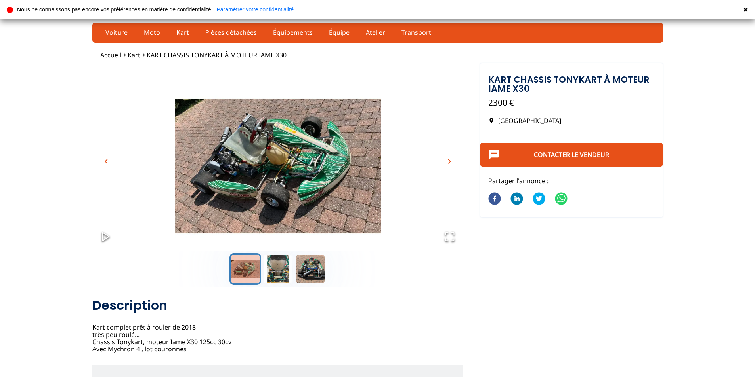
click at [445, 161] on span "chevron_right" at bounding box center [449, 162] width 10 height 10
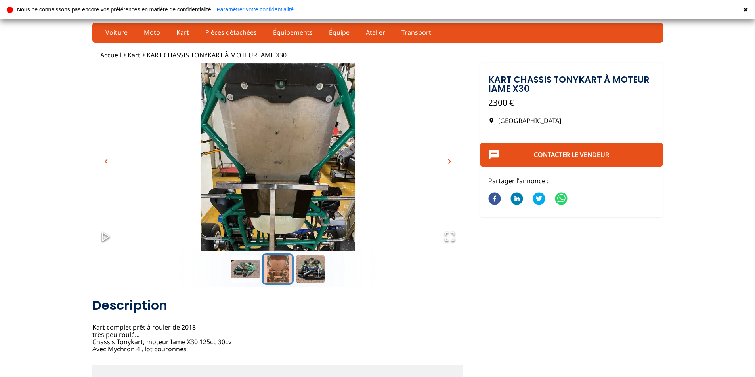
click at [445, 161] on span "chevron_right" at bounding box center [449, 162] width 10 height 10
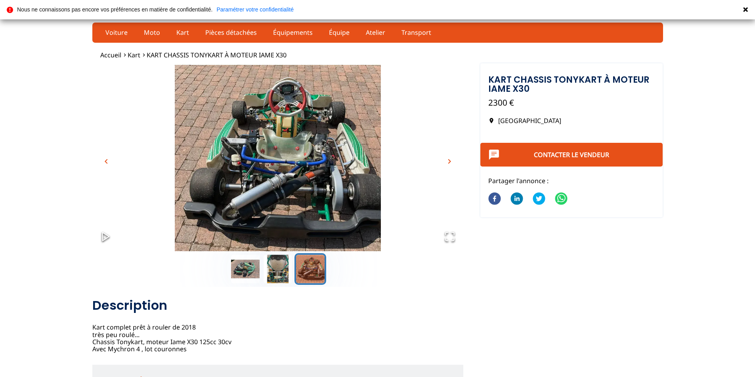
click at [446, 161] on span "chevron_right" at bounding box center [449, 162] width 10 height 10
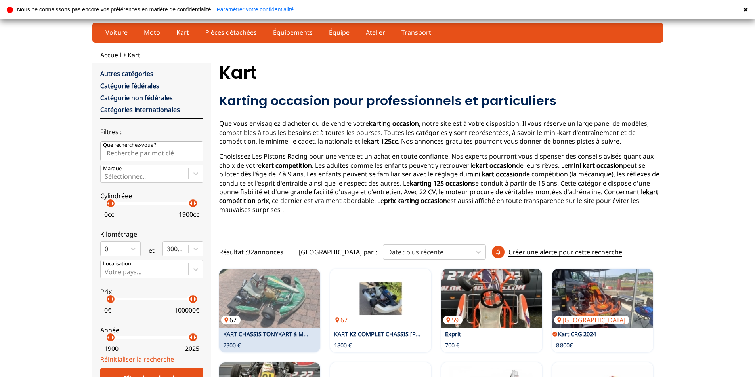
scroll to position [133, 0]
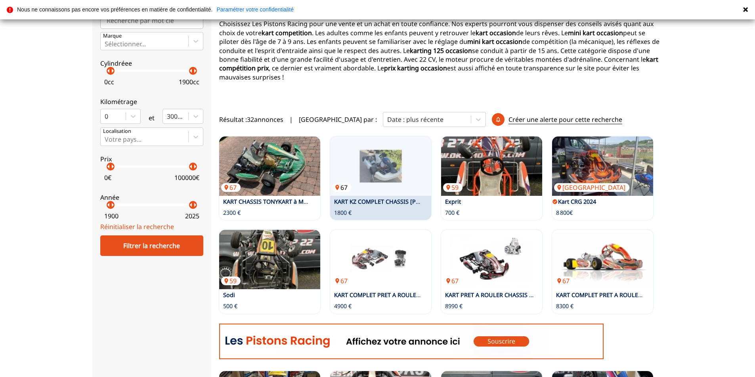
click at [379, 171] on img at bounding box center [380, 166] width 101 height 59
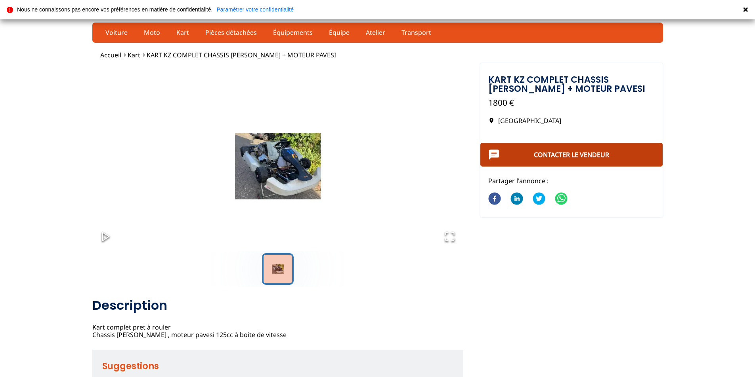
click at [565, 150] on button "Contacter le vendeur" at bounding box center [571, 155] width 183 height 24
click at [557, 153] on link "Contacter le vendeur" at bounding box center [571, 155] width 75 height 9
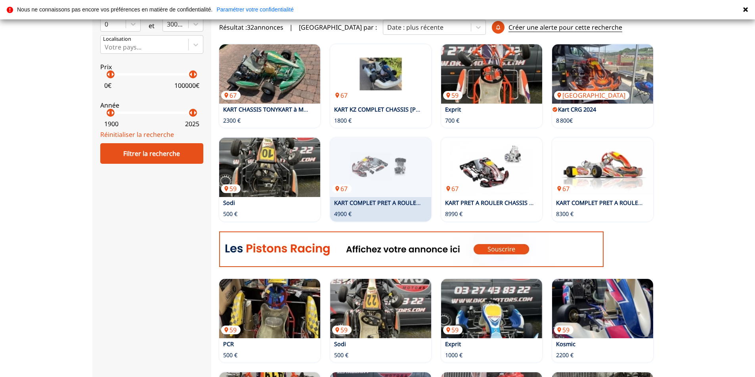
scroll to position [225, 0]
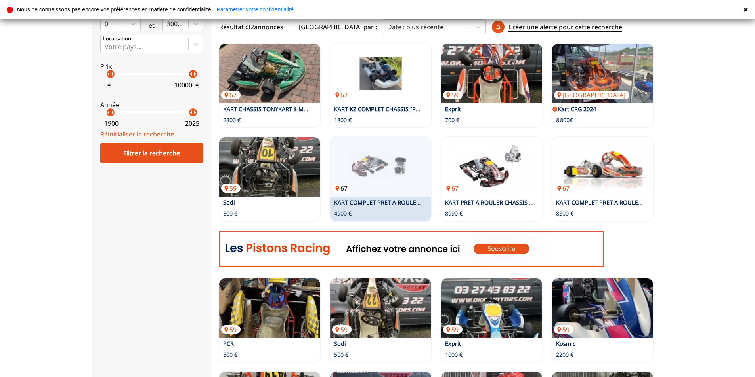
click at [375, 160] on img at bounding box center [380, 166] width 101 height 59
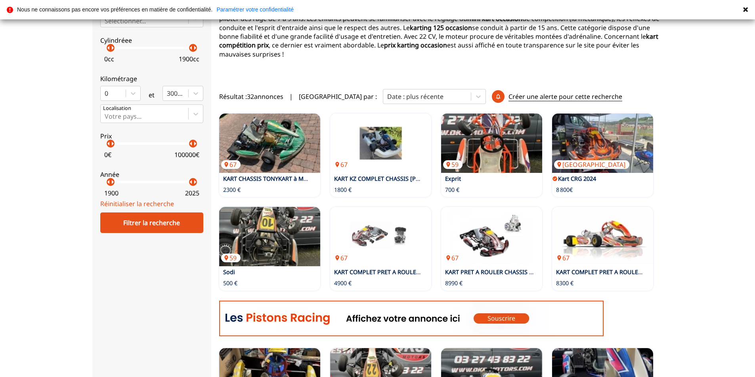
scroll to position [158, 0]
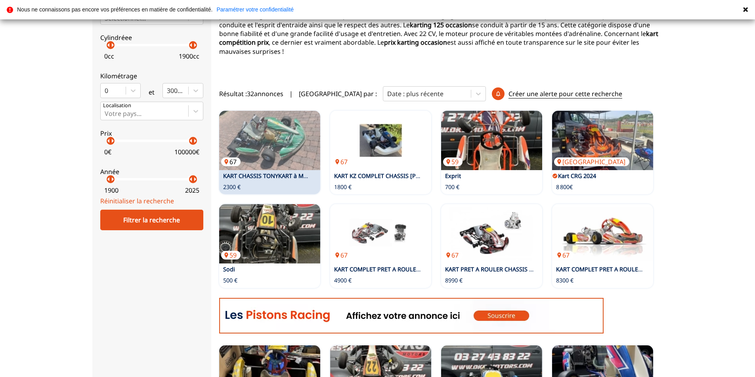
click at [234, 163] on p "67" at bounding box center [230, 162] width 19 height 9
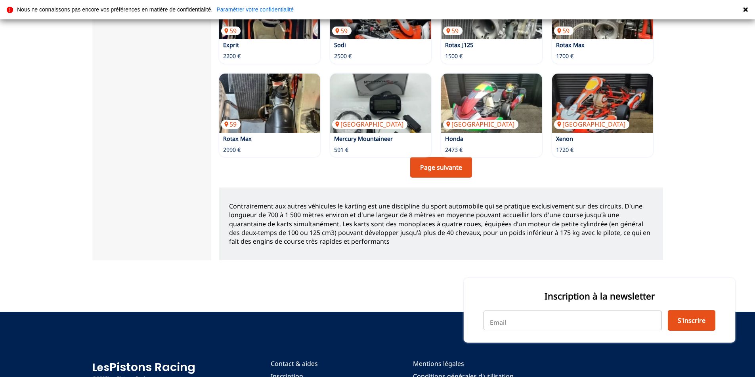
scroll to position [634, 0]
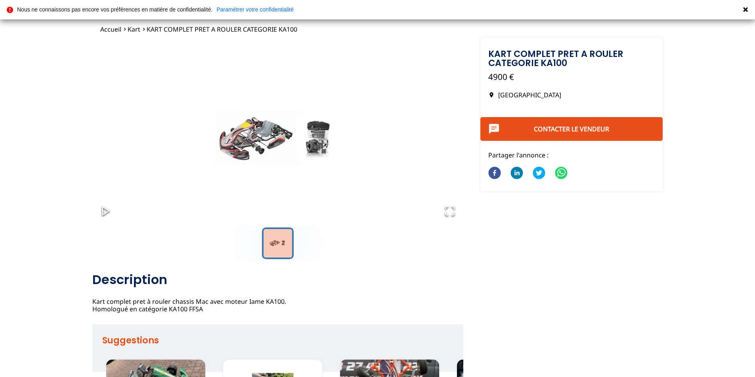
scroll to position [40, 0]
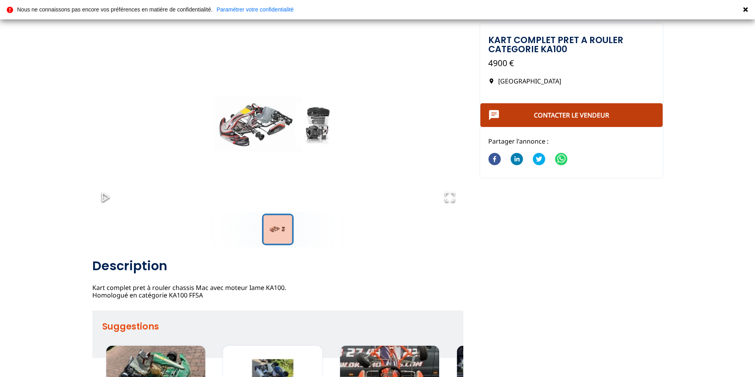
click at [569, 116] on link "Contacter le vendeur" at bounding box center [571, 115] width 75 height 9
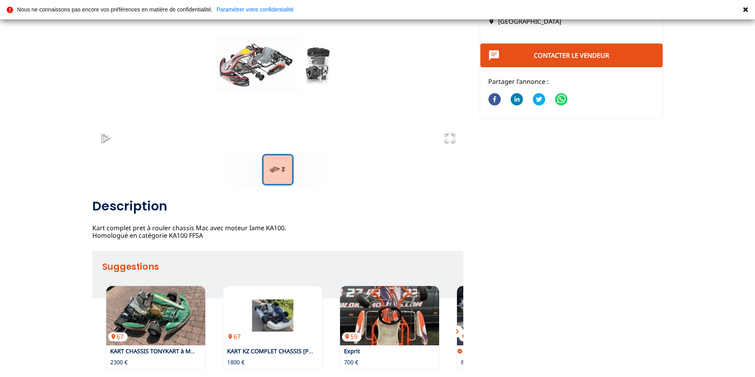
scroll to position [158, 0]
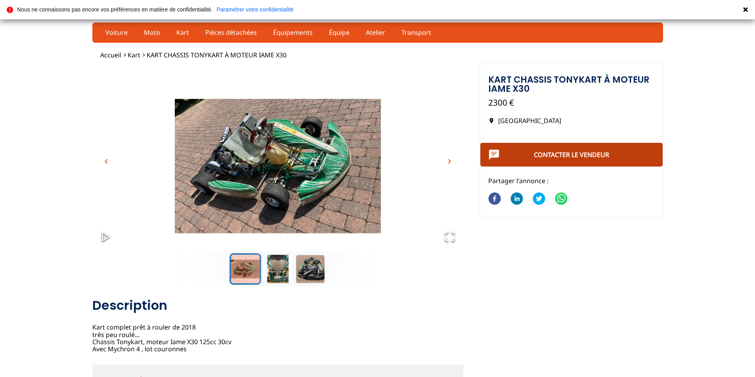
click at [546, 154] on link "Contacter le vendeur" at bounding box center [571, 155] width 75 height 9
